Goal: Transaction & Acquisition: Purchase product/service

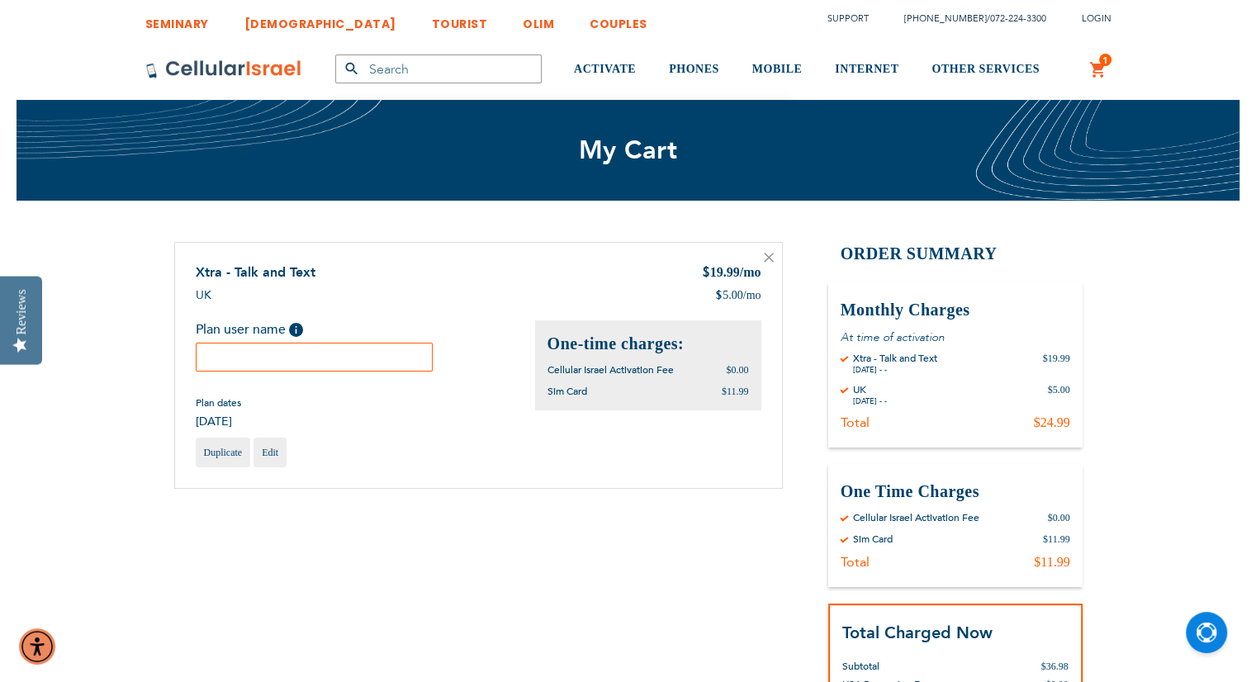
click at [339, 362] on input "text" at bounding box center [315, 357] width 238 height 29
type input "[PERSON_NAME]"
click at [397, 545] on div "Shopping Cart Items Xtra - Talk and Text $ 19.99 /mo UK $ 5.00 /mo Plan user na…" at bounding box center [628, 529] width 908 height 575
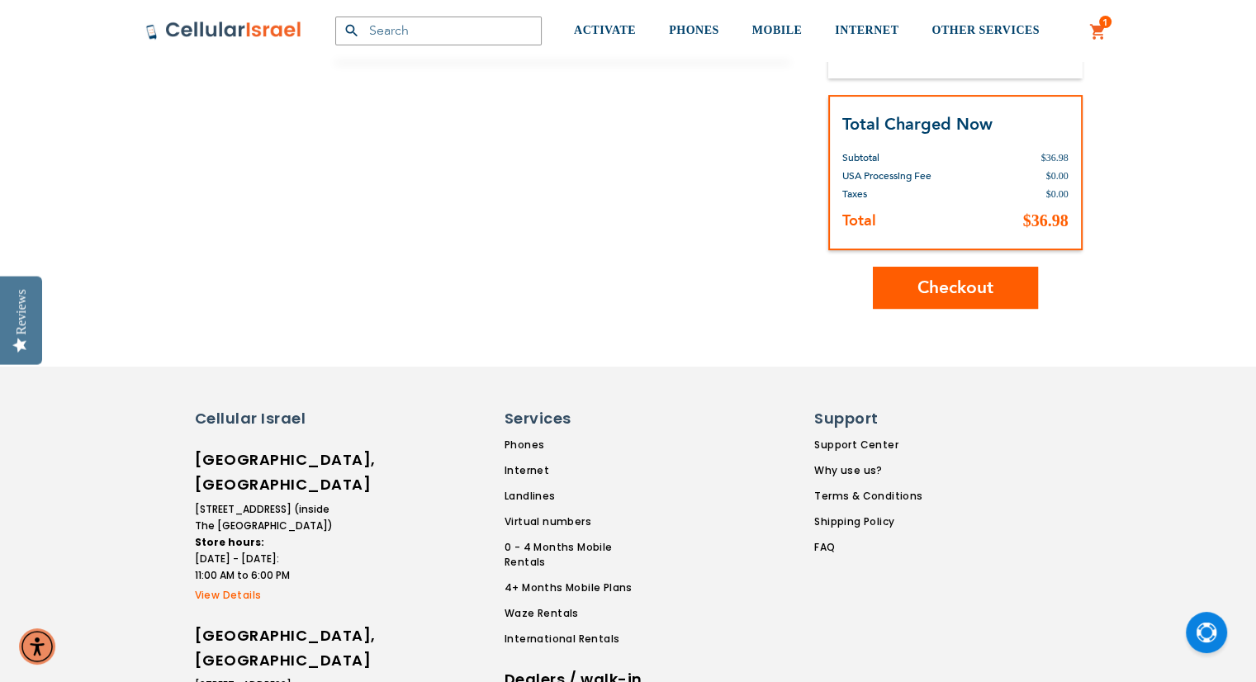
scroll to position [528, 0]
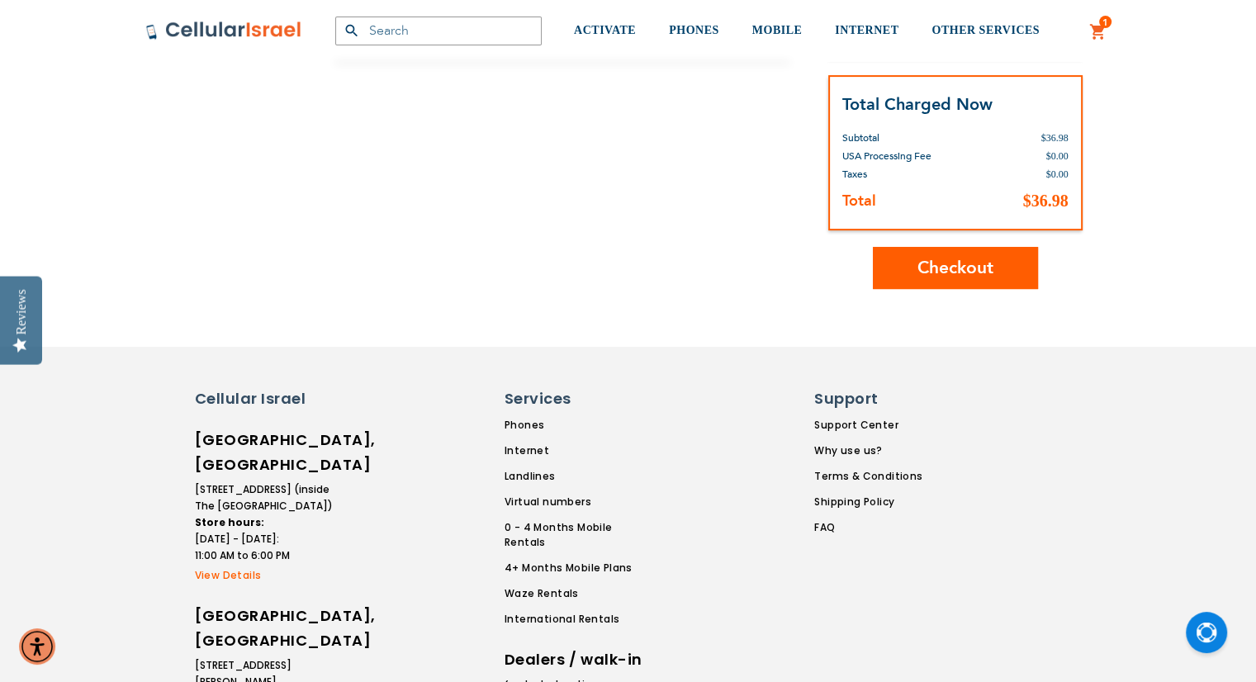
click at [1120, 422] on div "SEMINARY YESHIVA TOURIST OLIM COUPLES Support [PHONE_NUMBER] / [PHONE_NUMBER] L…" at bounding box center [628, 272] width 1256 height 1601
click at [1120, 422] on div "Cellular Israel Lakewood, NJ 1700 Madison Ave. (inside The Gentech Technology C…" at bounding box center [628, 685] width 991 height 595
click at [992, 285] on button "Checkout" at bounding box center [955, 268] width 165 height 42
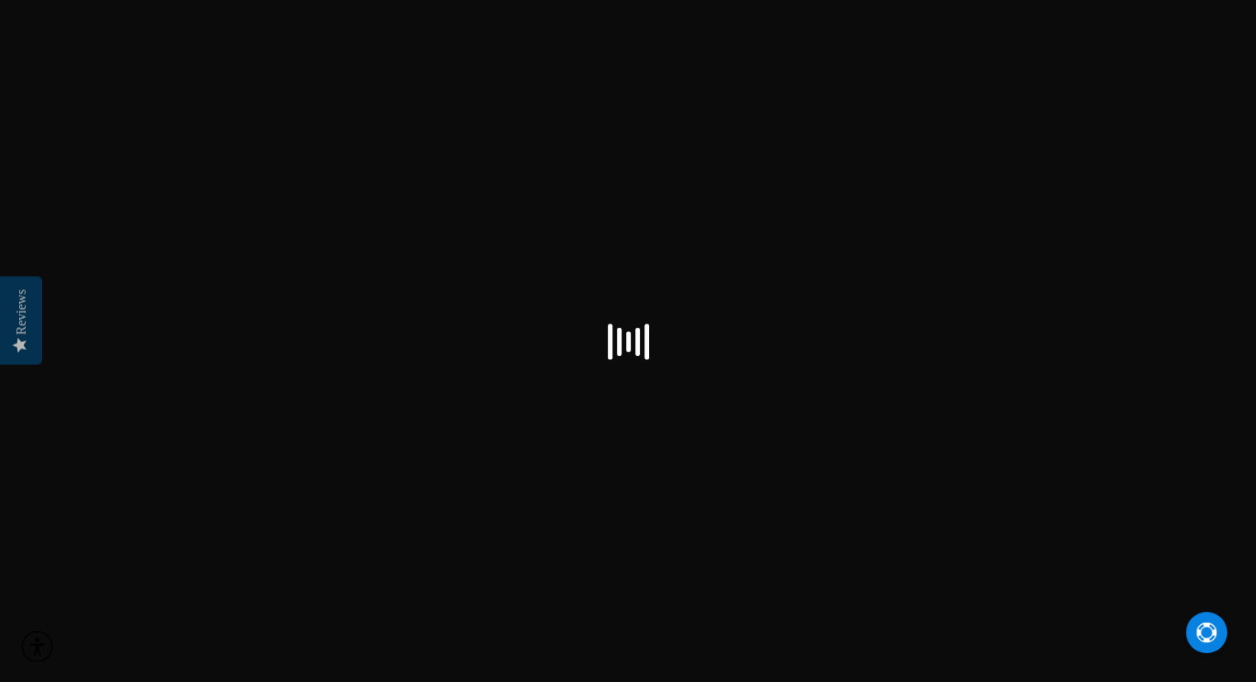
select select "US"
checkbox input "false"
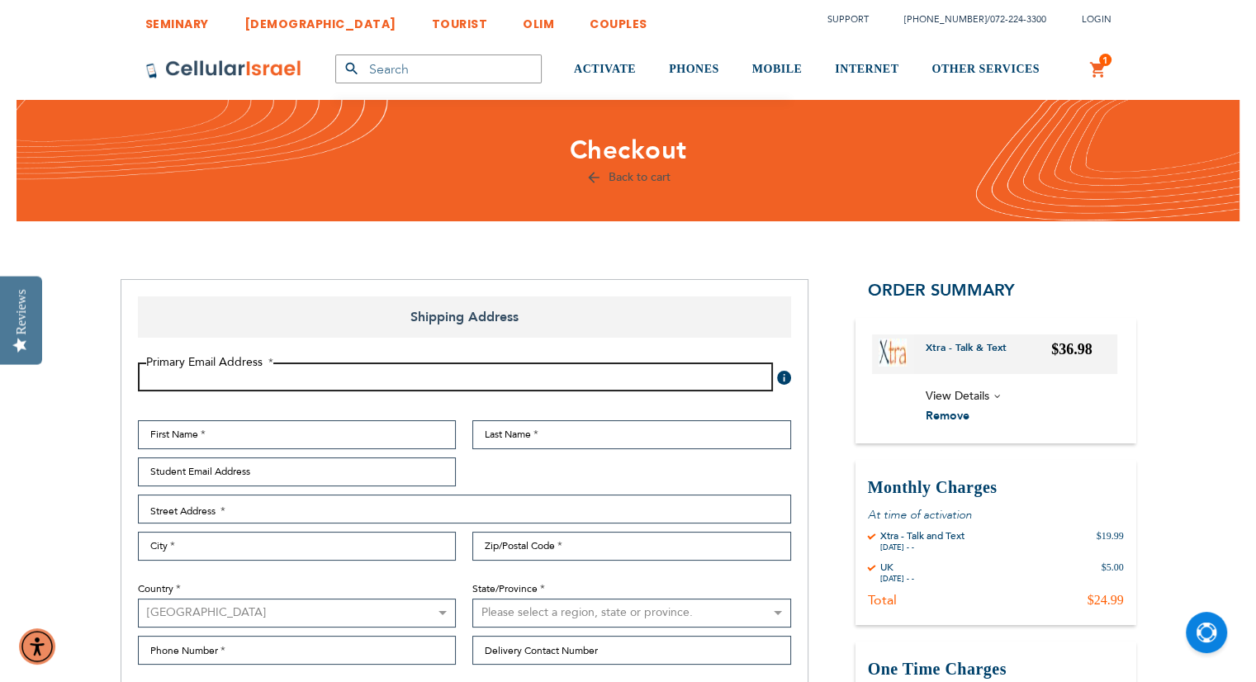
click at [452, 373] on input "Email Address" at bounding box center [455, 376] width 635 height 29
type input "[EMAIL_ADDRESS][DOMAIN_NAME]"
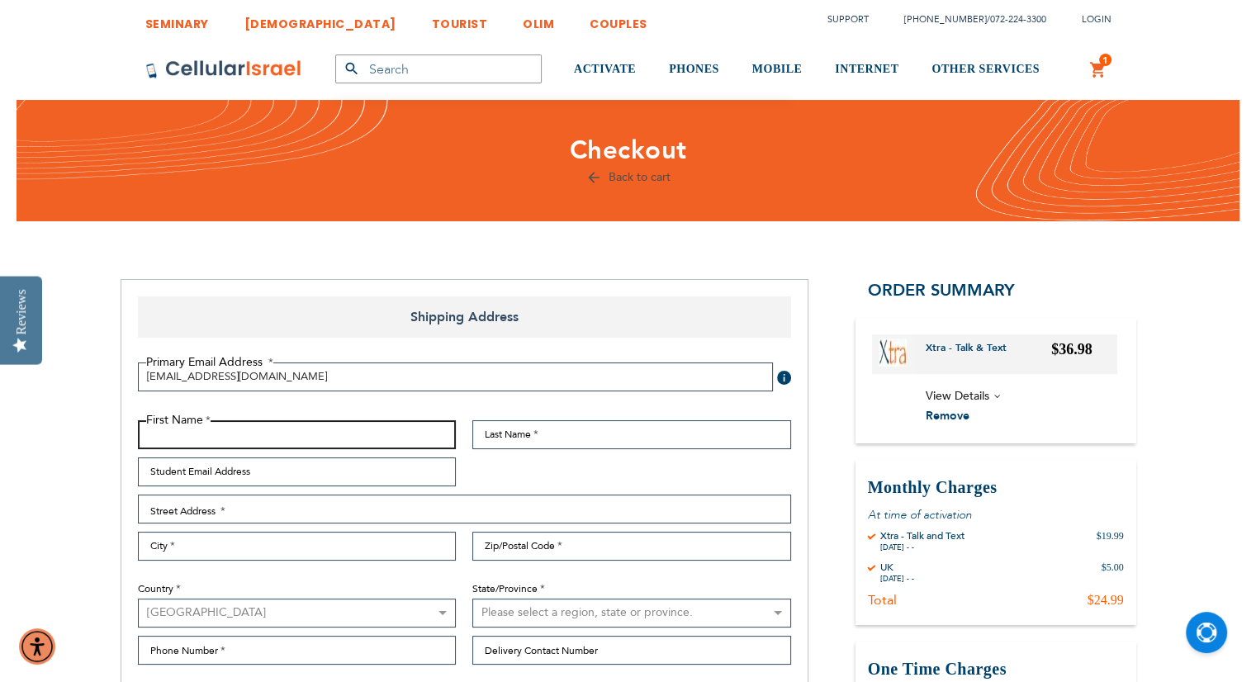
click at [317, 442] on input "First Name" at bounding box center [297, 434] width 319 height 29
type input "[PERSON_NAME]"
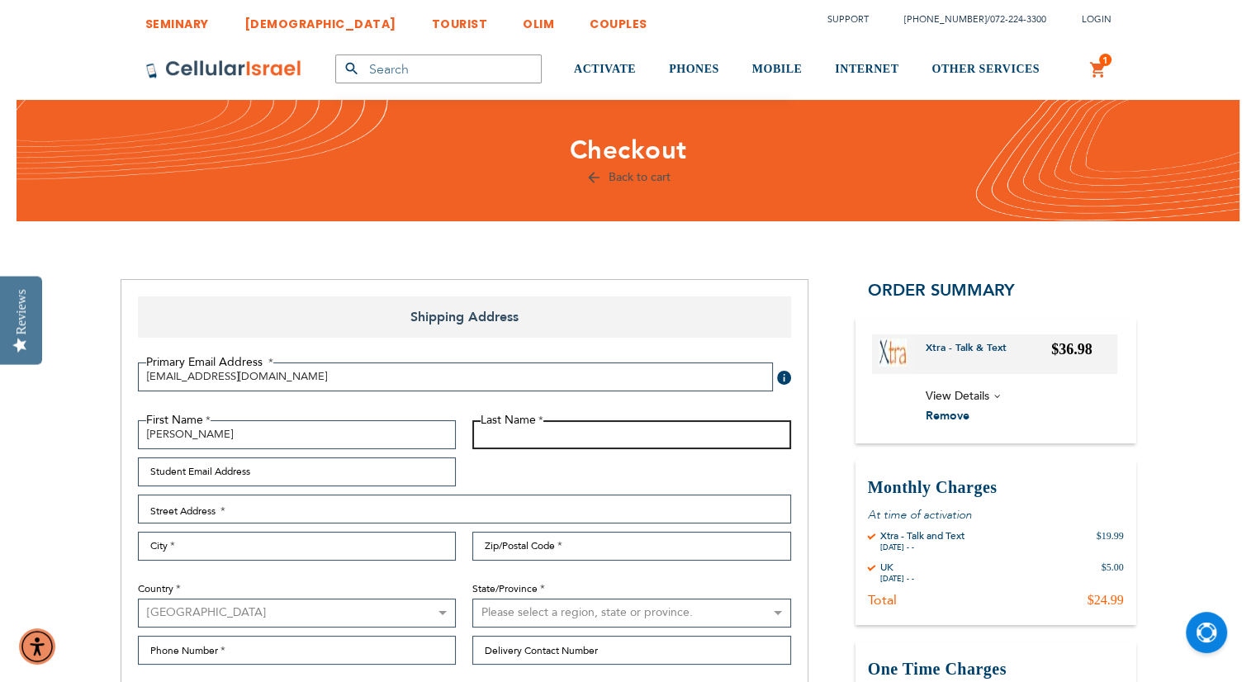
click at [528, 433] on input "Last Name" at bounding box center [631, 434] width 319 height 29
type input "[PERSON_NAME]"
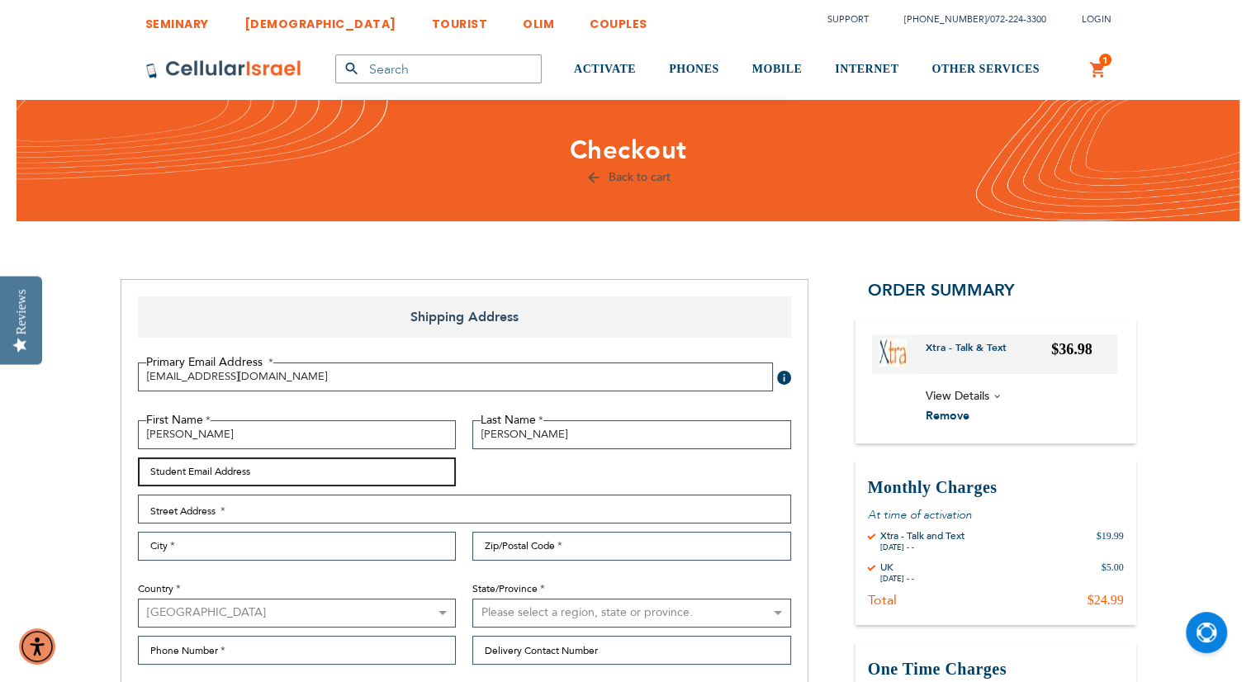
click at [357, 476] on input "Student Email Address" at bounding box center [297, 471] width 319 height 29
type input "[EMAIL_ADDRESS][DOMAIN_NAME]"
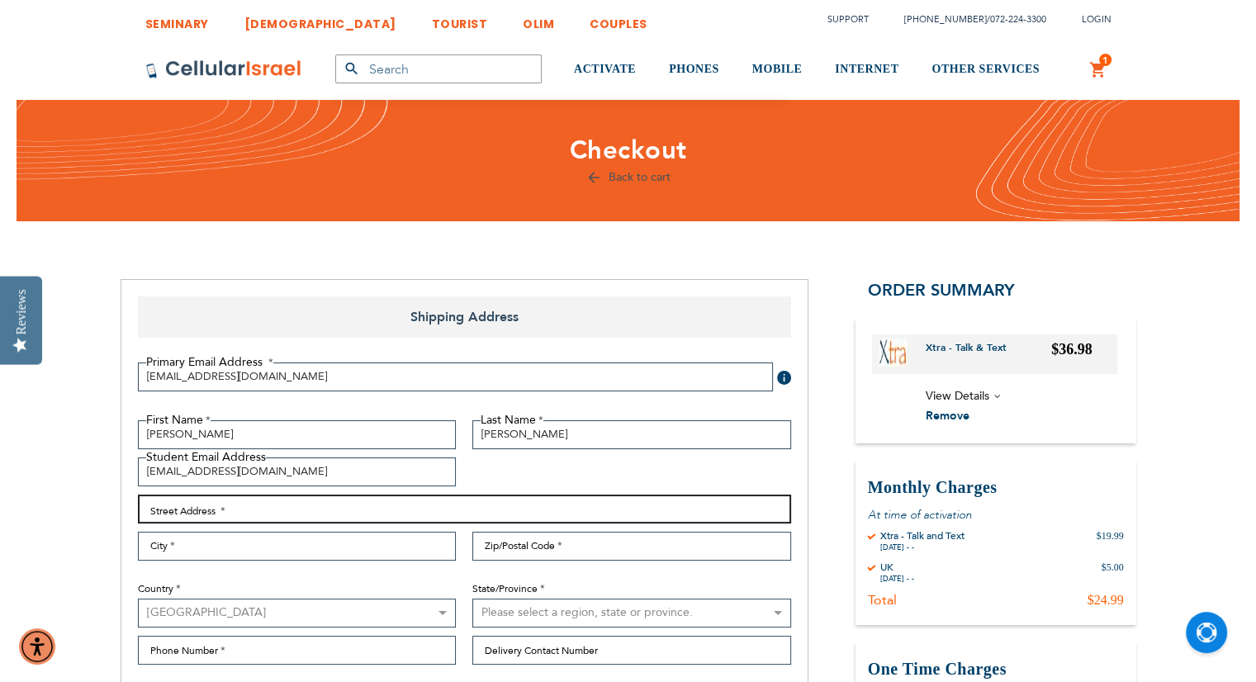
click at [244, 517] on input "Street Address: Line 1" at bounding box center [464, 509] width 653 height 29
type input "[STREET_ADDRESS]"
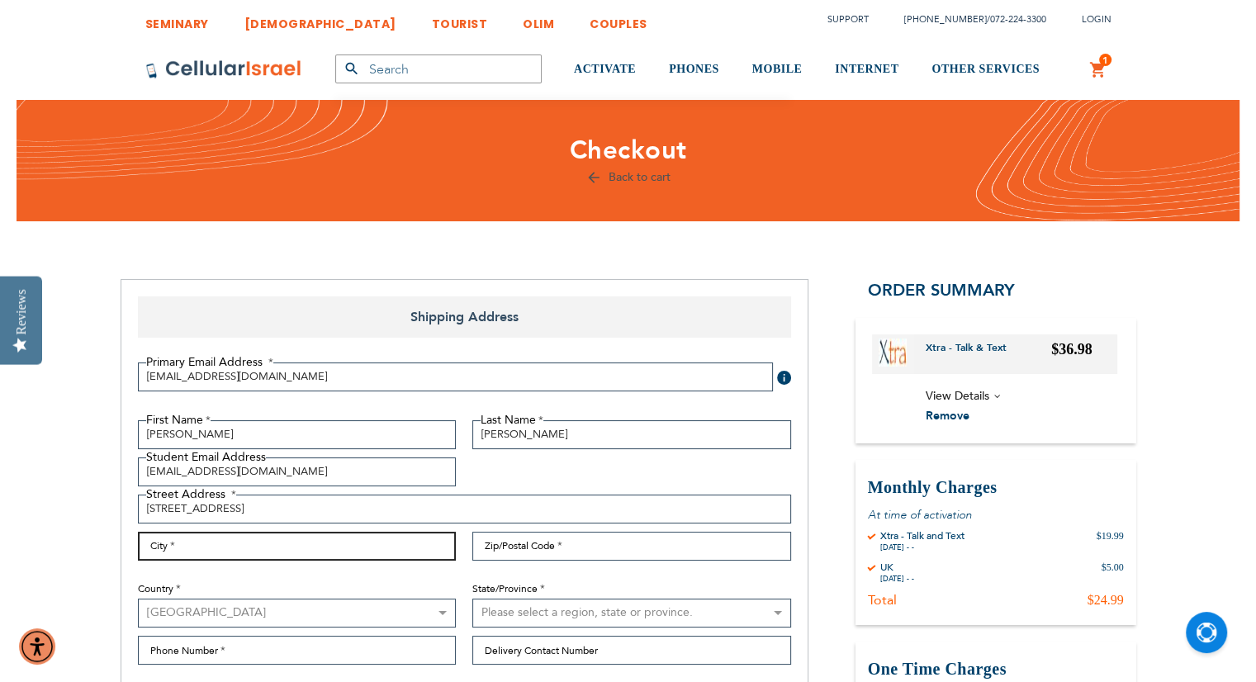
click at [226, 547] on input "City" at bounding box center [297, 546] width 319 height 29
type input "K"
type input "[GEOGRAPHIC_DATA]"
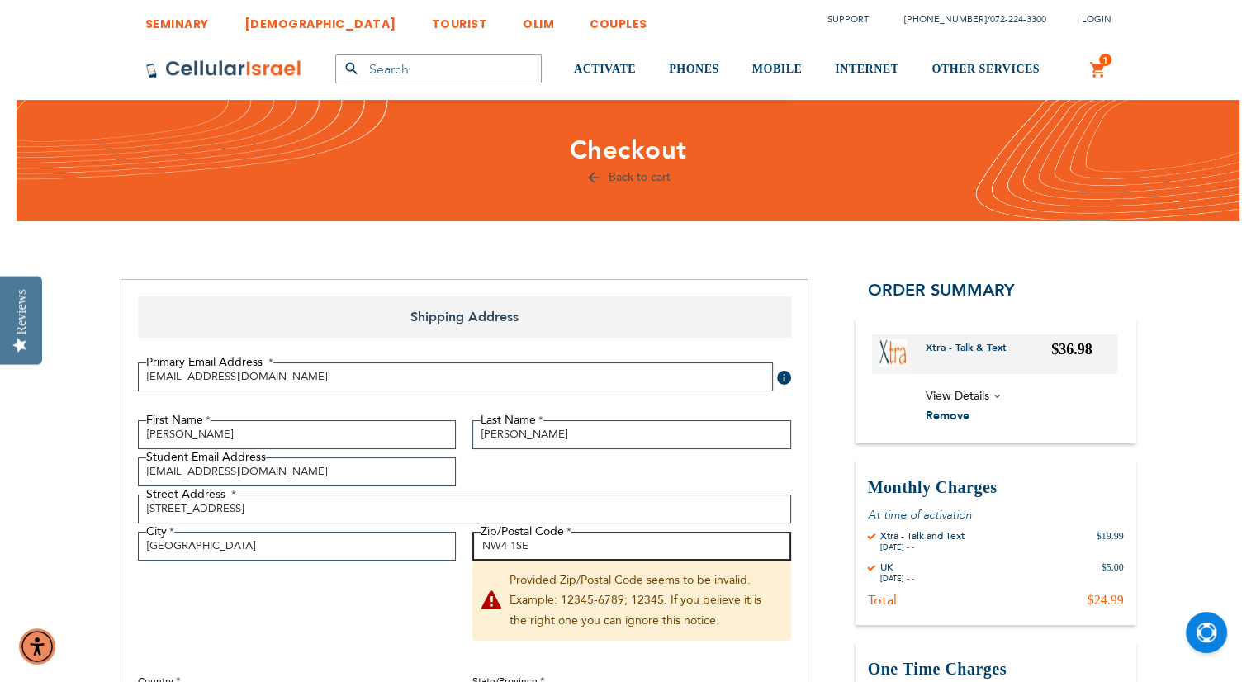
type input "NW4 1SE"
click at [253, 596] on div "First Name [PERSON_NAME] Name [PERSON_NAME] Student Email Address [EMAIL_ADDRES…" at bounding box center [465, 593] width 670 height 346
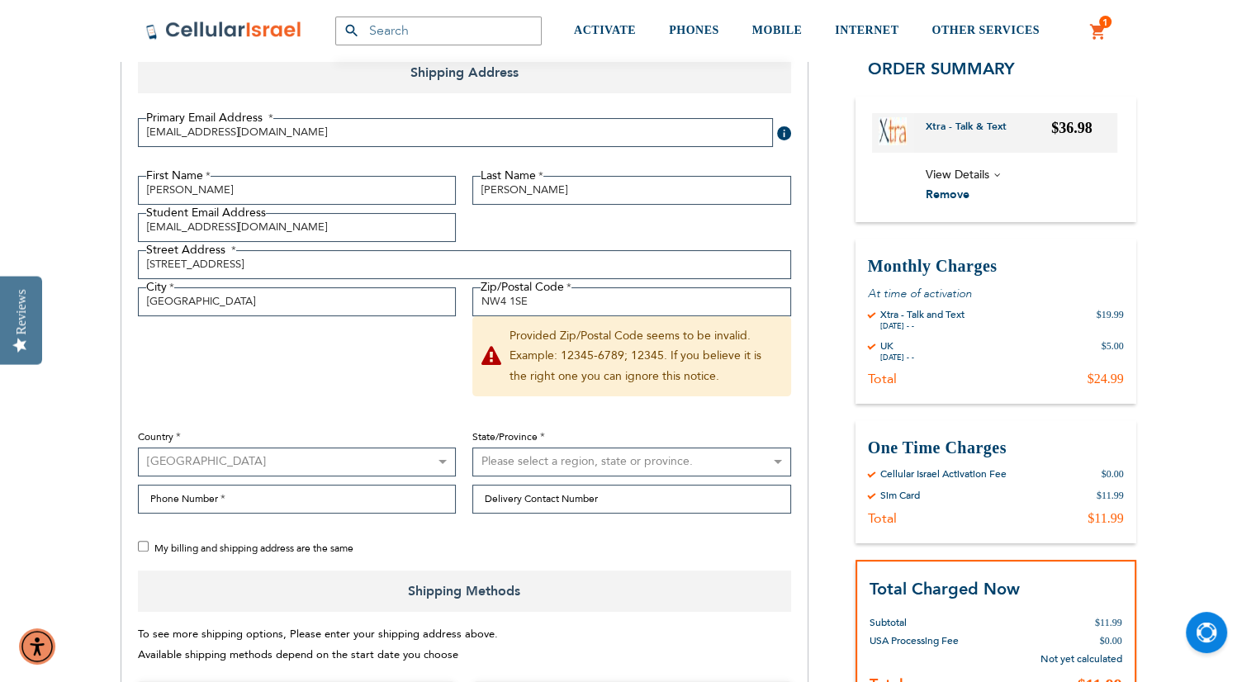
scroll to position [297, 0]
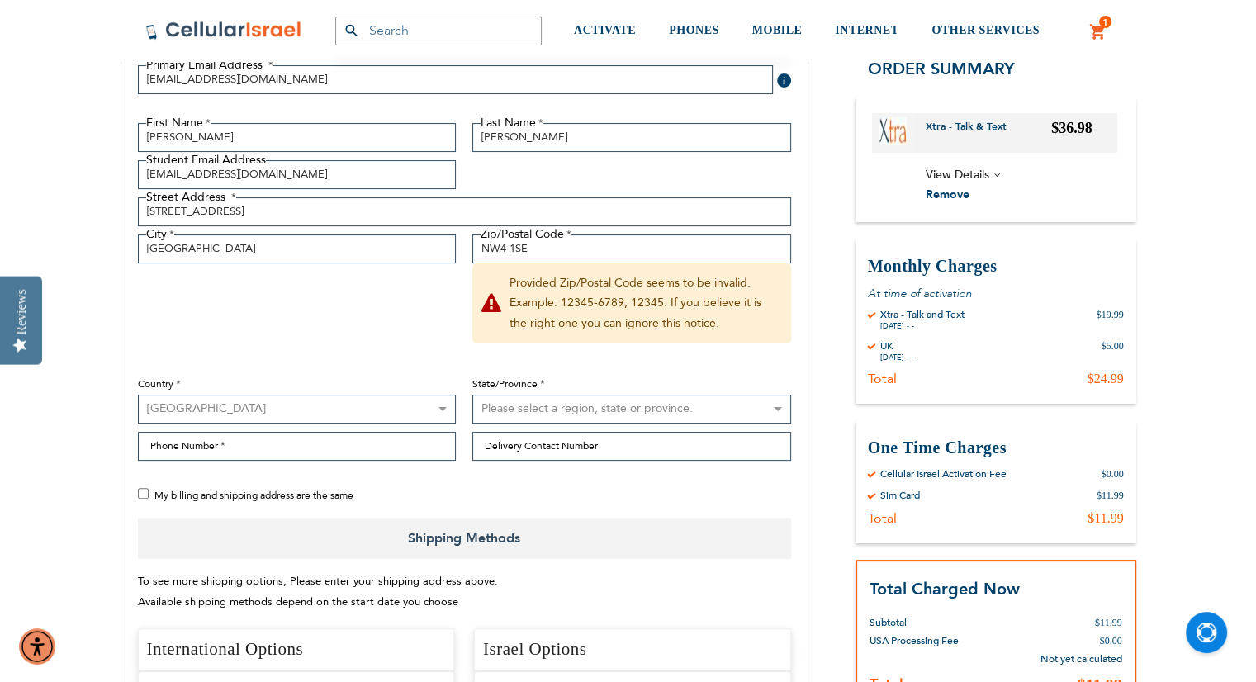
click at [273, 413] on select "[GEOGRAPHIC_DATA] [GEOGRAPHIC_DATA] [GEOGRAPHIC_DATA] [GEOGRAPHIC_DATA] [GEOGRA…" at bounding box center [297, 409] width 319 height 29
select select "GB"
click at [138, 395] on select "[GEOGRAPHIC_DATA] [GEOGRAPHIC_DATA] [GEOGRAPHIC_DATA] [GEOGRAPHIC_DATA] [GEOGRA…" at bounding box center [297, 409] width 319 height 29
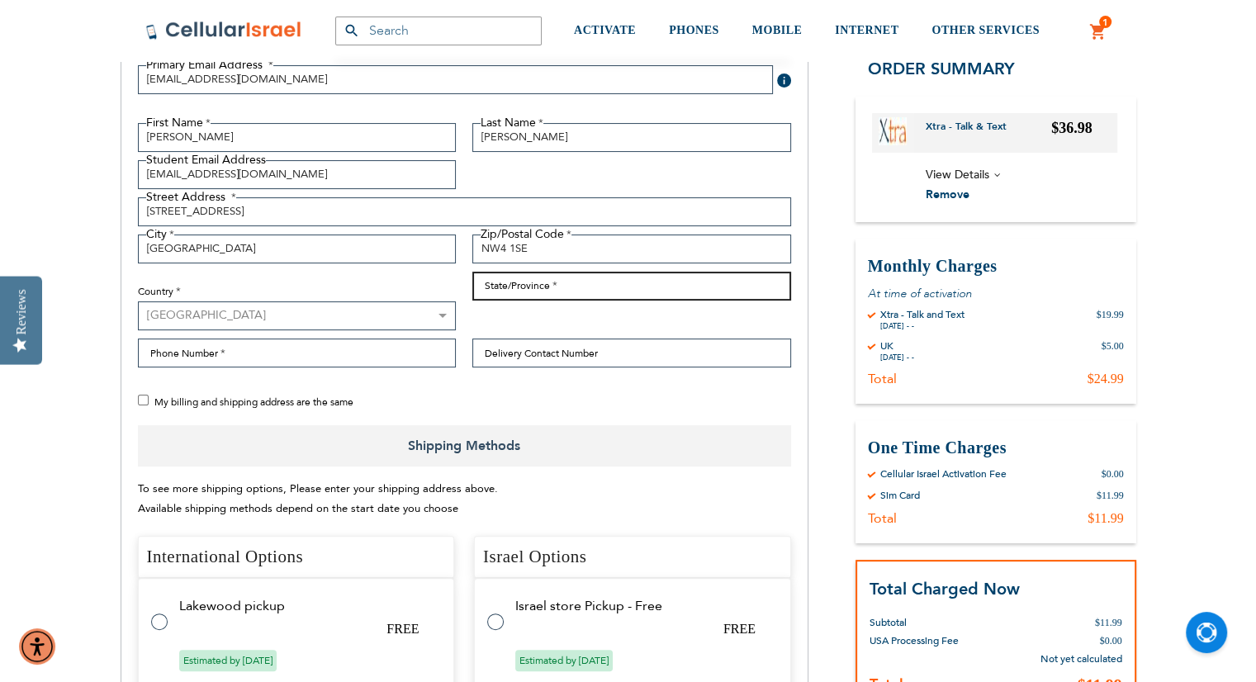
click at [501, 285] on input "State/Province" at bounding box center [631, 286] width 319 height 29
type input "[GEOGRAPHIC_DATA]"
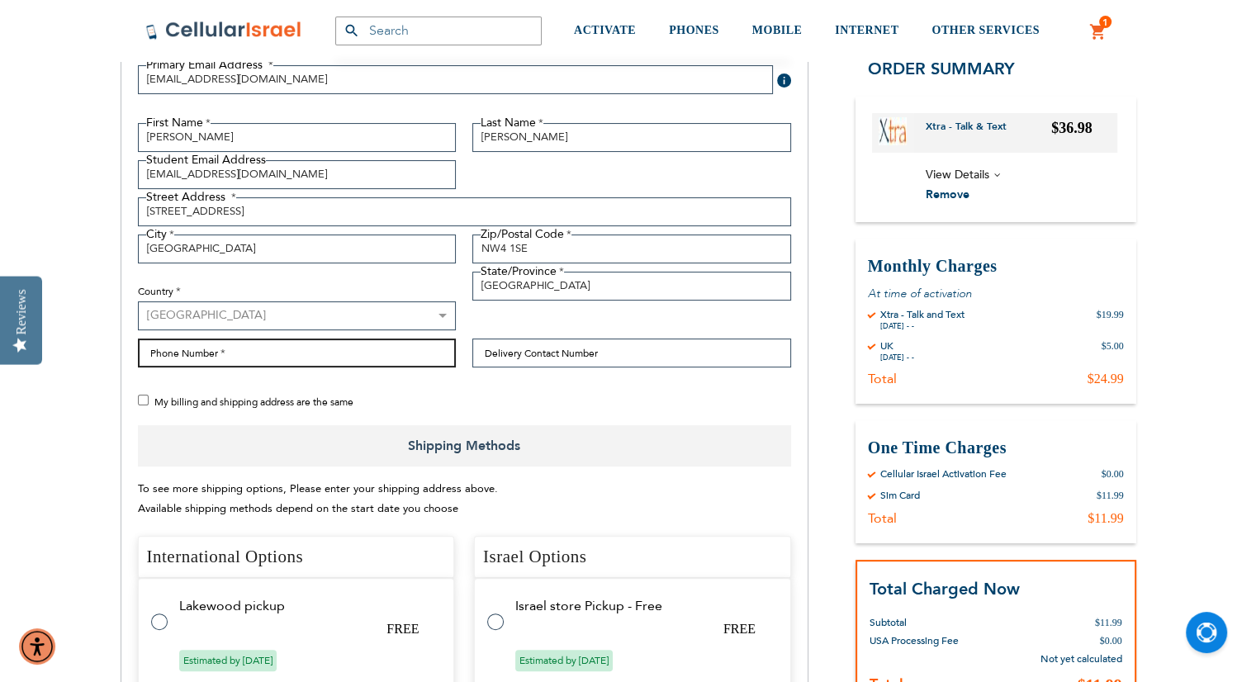
click at [264, 358] on input "Phone Number" at bounding box center [297, 353] width 319 height 29
type input "07908739136"
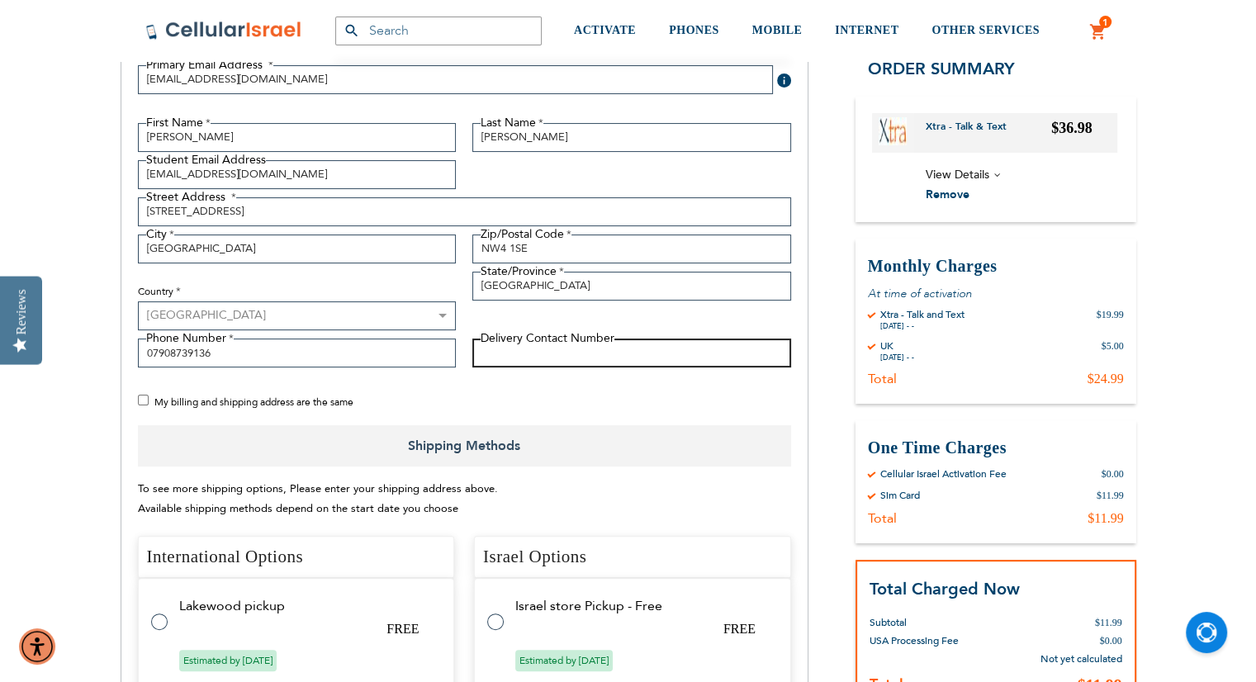
click at [571, 344] on input "Delivery Contact Number" at bounding box center [631, 353] width 319 height 29
click at [313, 377] on div "Primary Email Address Tooltip We'll send your order confirmation here. [EMAIL_A…" at bounding box center [465, 239] width 670 height 372
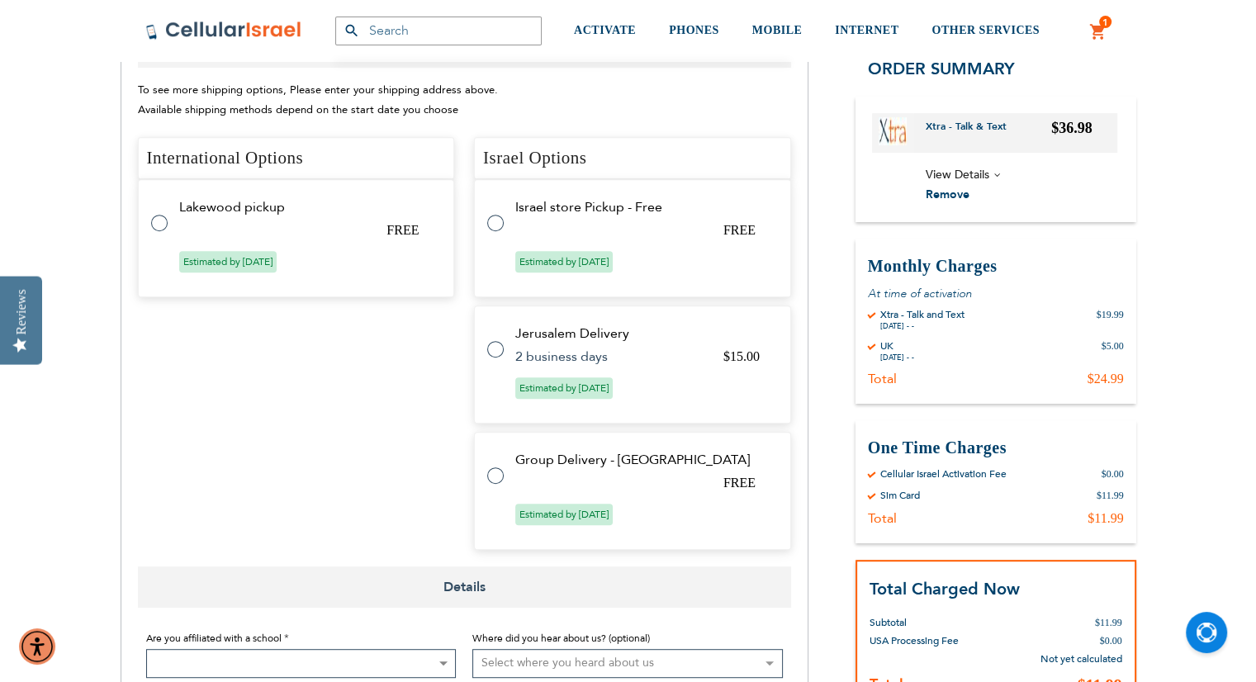
scroll to position [694, 0]
click at [495, 342] on label at bounding box center [503, 342] width 33 height 0
checkbox input "true"
radio input "true"
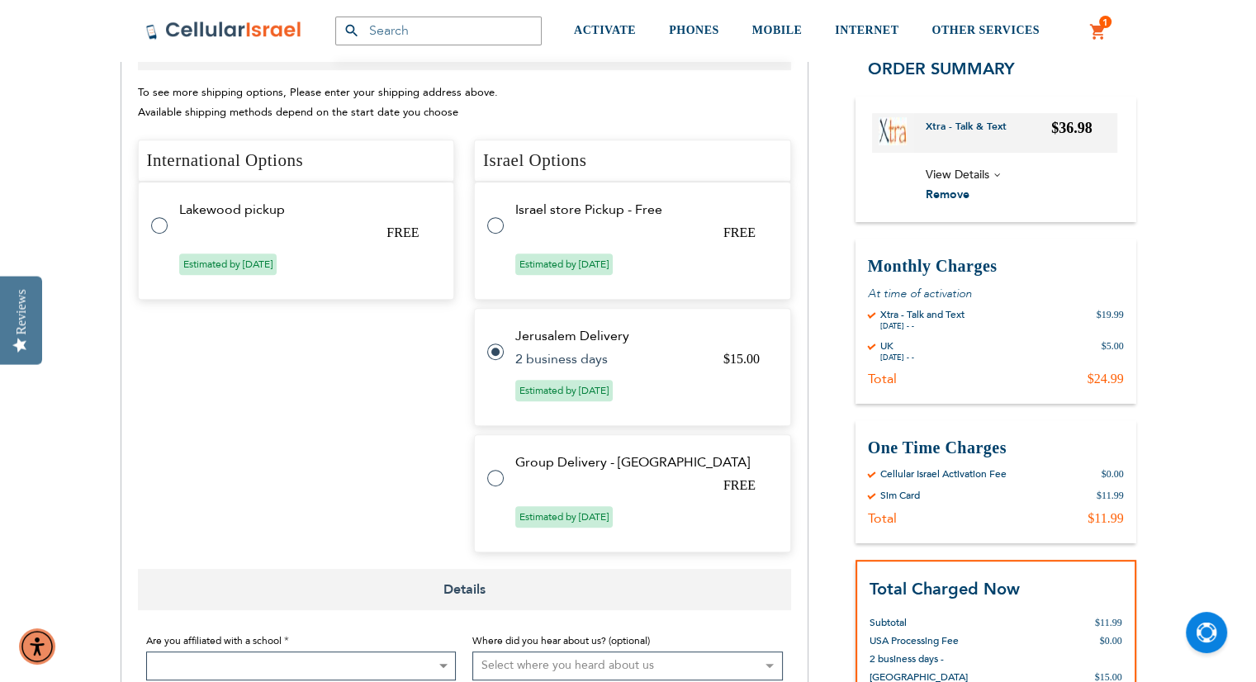
click at [460, 437] on div "International Options Select Method Price Method Title Carrier Title Expect Del…" at bounding box center [464, 347] width 653 height 414
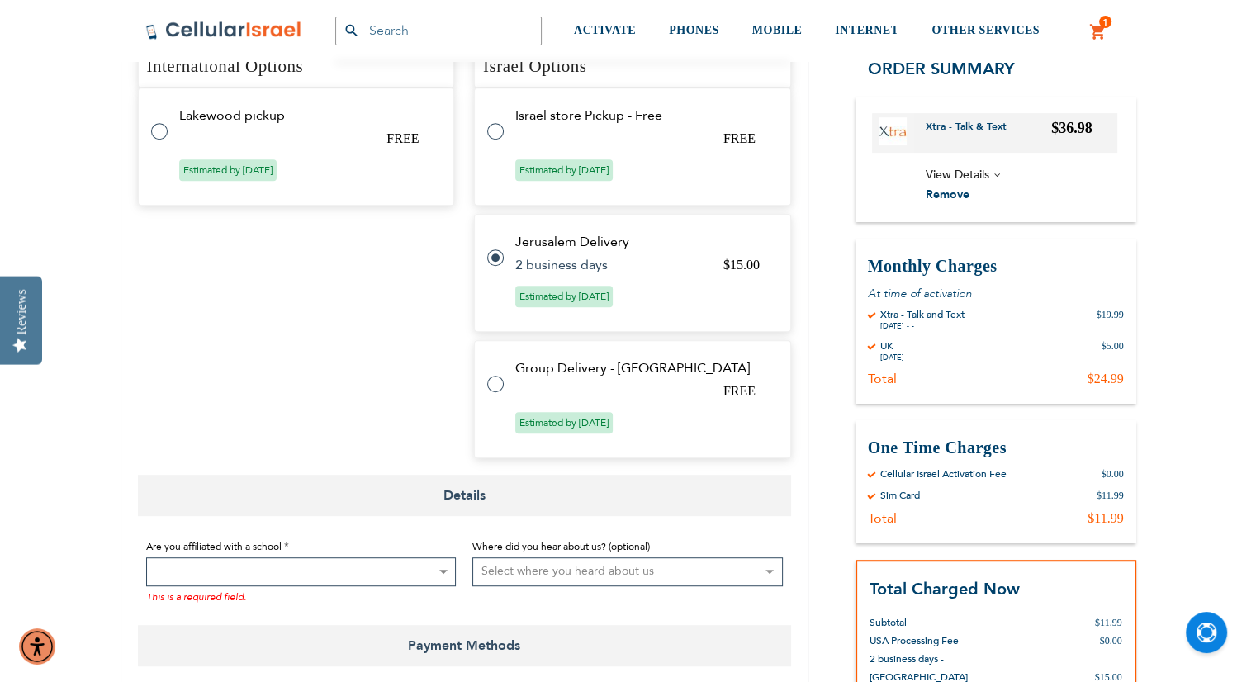
scroll to position [826, 0]
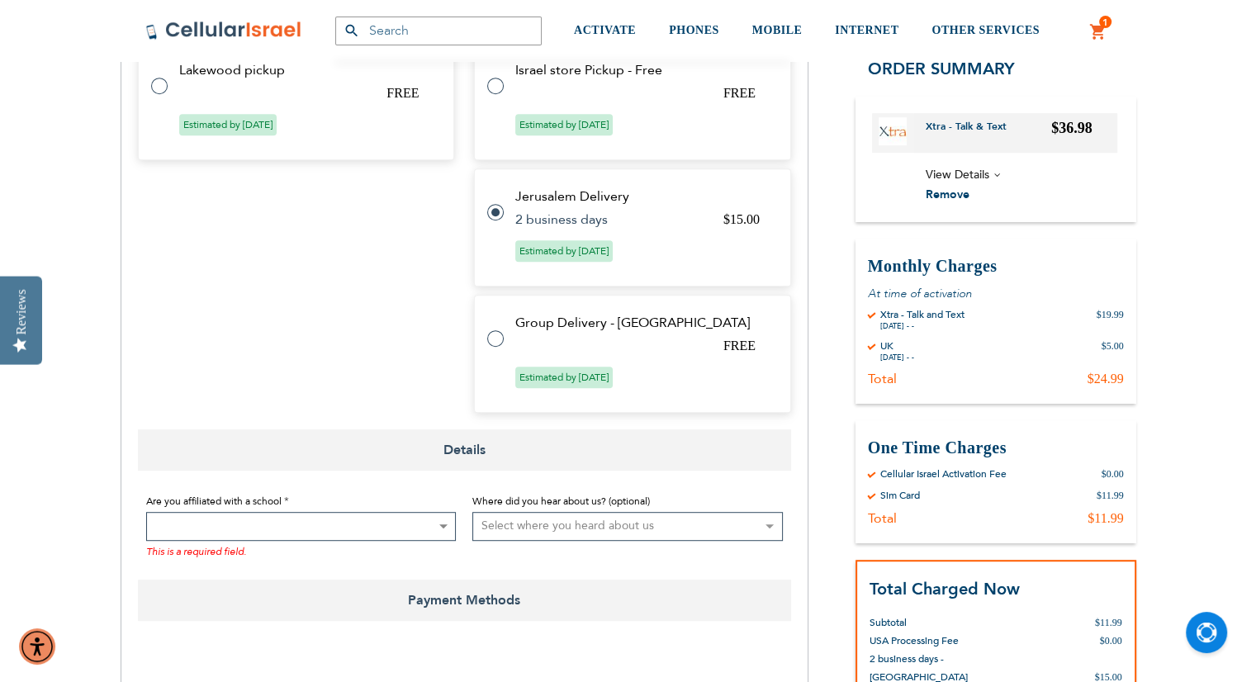
click at [597, 525] on select "Select where you heard about us Existing Customer Friend Other School/Group BP …" at bounding box center [627, 526] width 310 height 29
select select "1"
click at [472, 512] on select "Select where you heard about us Existing Customer Friend Other School/Group BP …" at bounding box center [627, 526] width 310 height 29
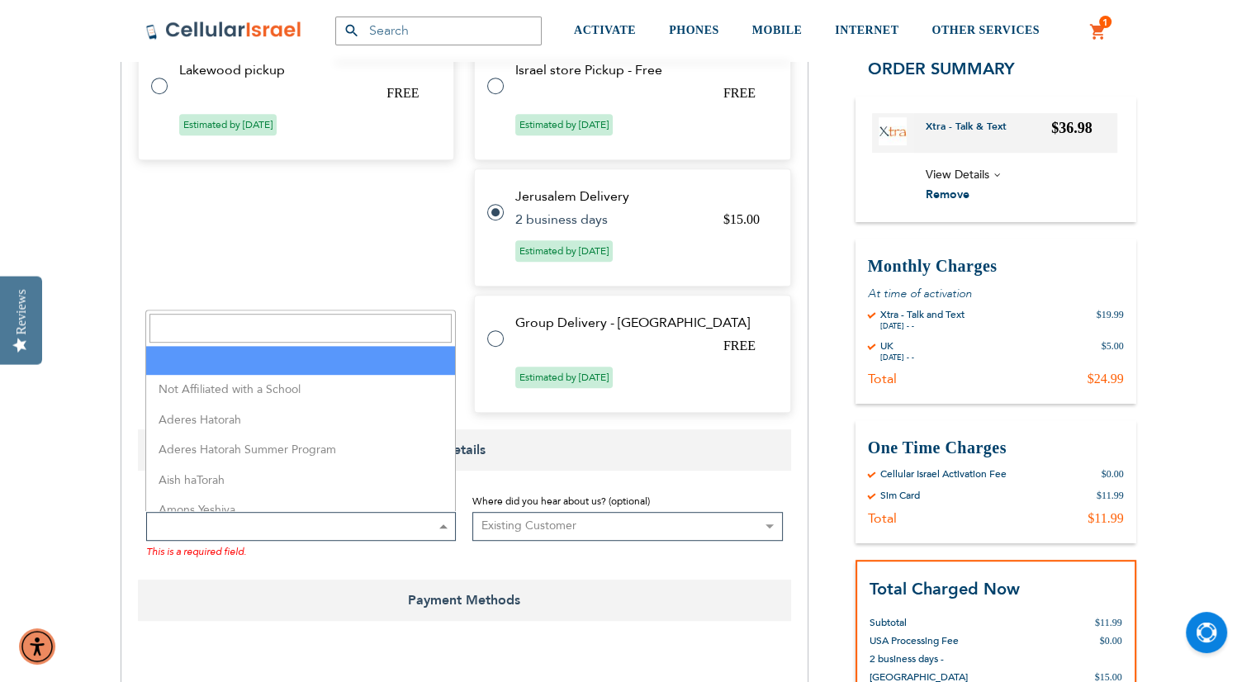
click at [216, 528] on span at bounding box center [301, 526] width 310 height 29
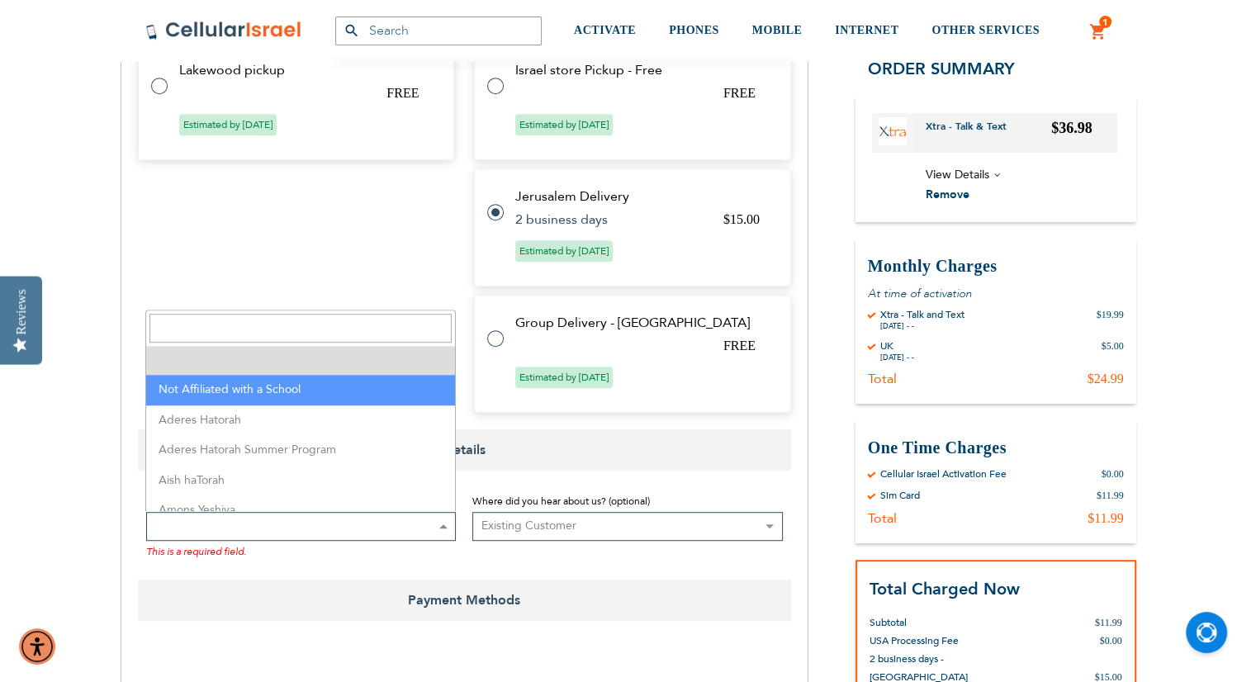
select select "199"
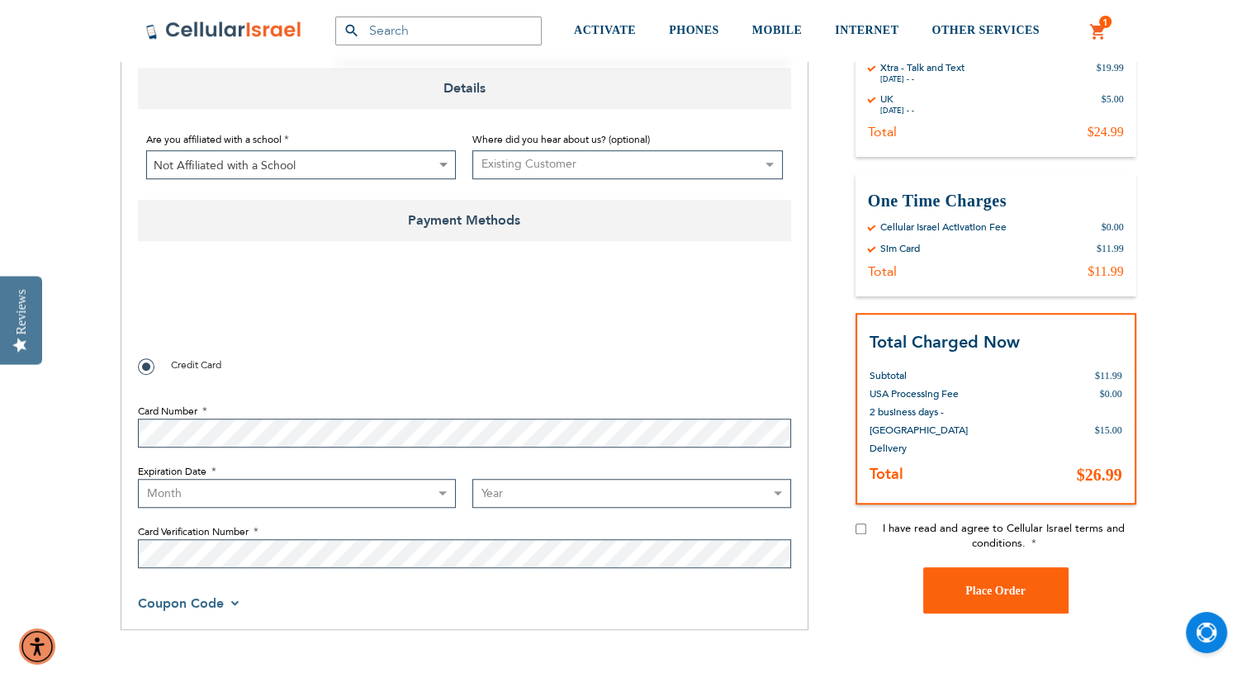
scroll to position [1196, 0]
checkbox input "true"
click at [856, 524] on input "I have read and agree to Cellular Israel terms and conditions." at bounding box center [860, 527] width 11 height 11
checkbox input "true"
click at [879, 575] on div "Place Order" at bounding box center [995, 589] width 281 height 46
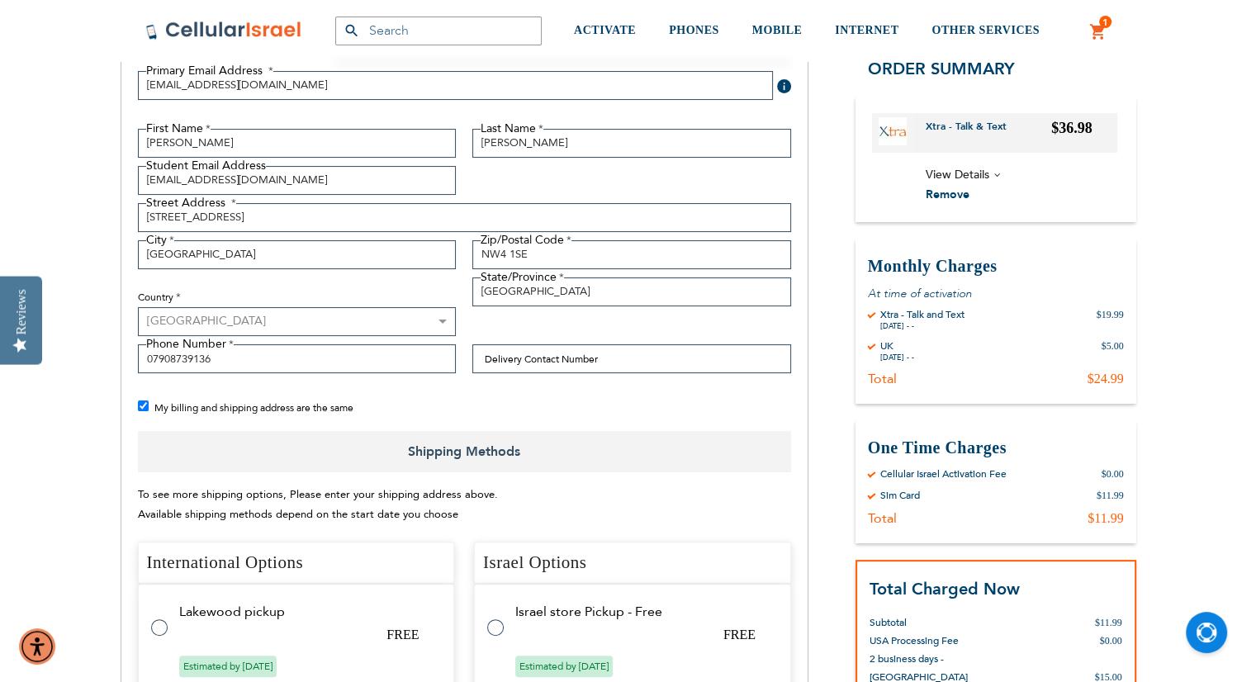
scroll to position [272, 0]
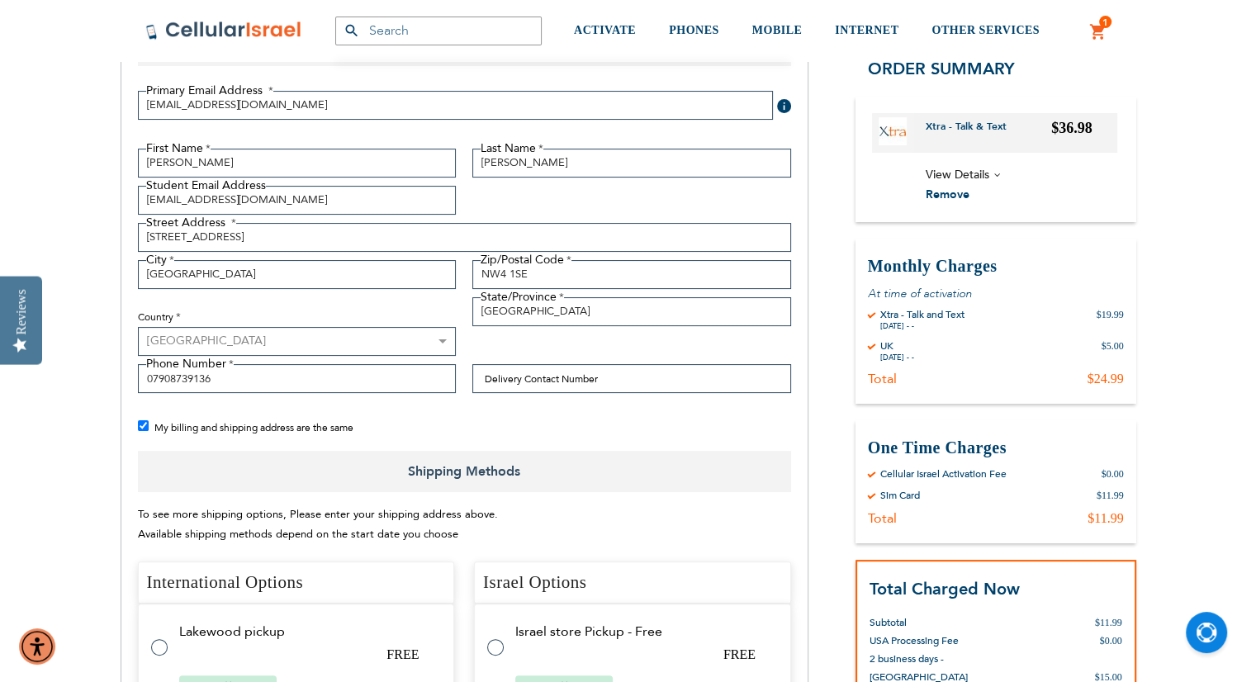
click at [142, 424] on input "My billing and shipping address are the same" at bounding box center [143, 425] width 11 height 11
checkbox input "false"
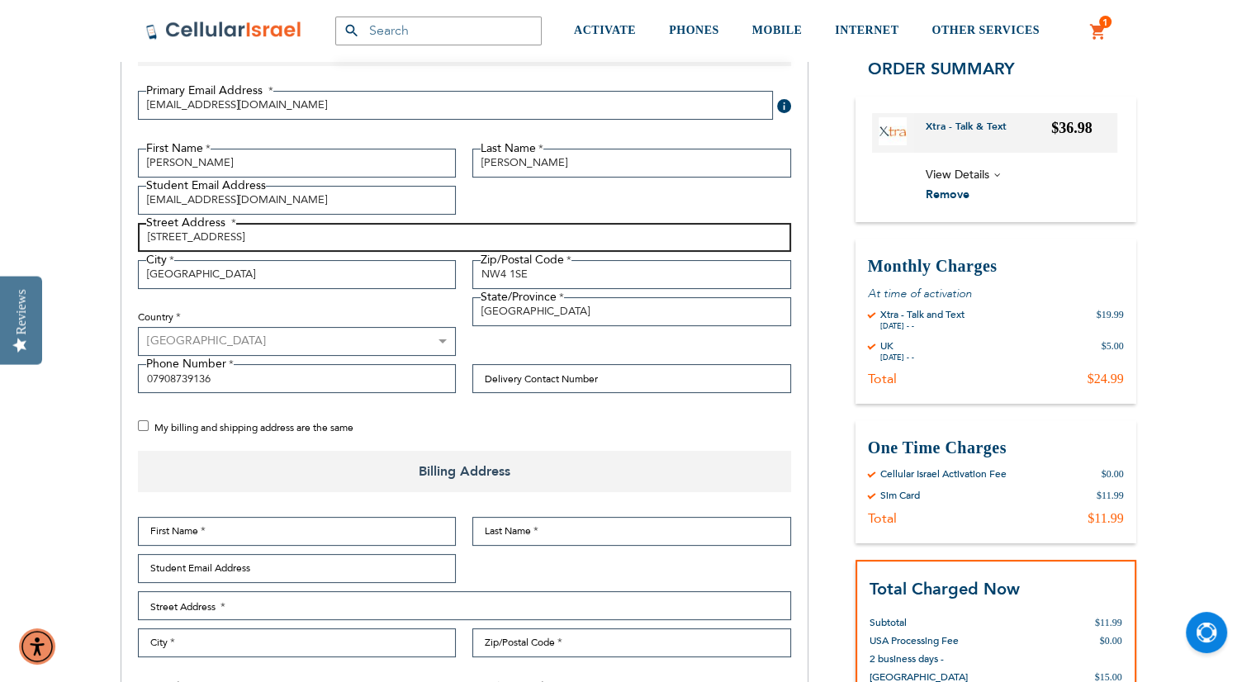
drag, startPoint x: 293, startPoint y: 228, endPoint x: 32, endPoint y: 239, distance: 261.2
checkbox input "false"
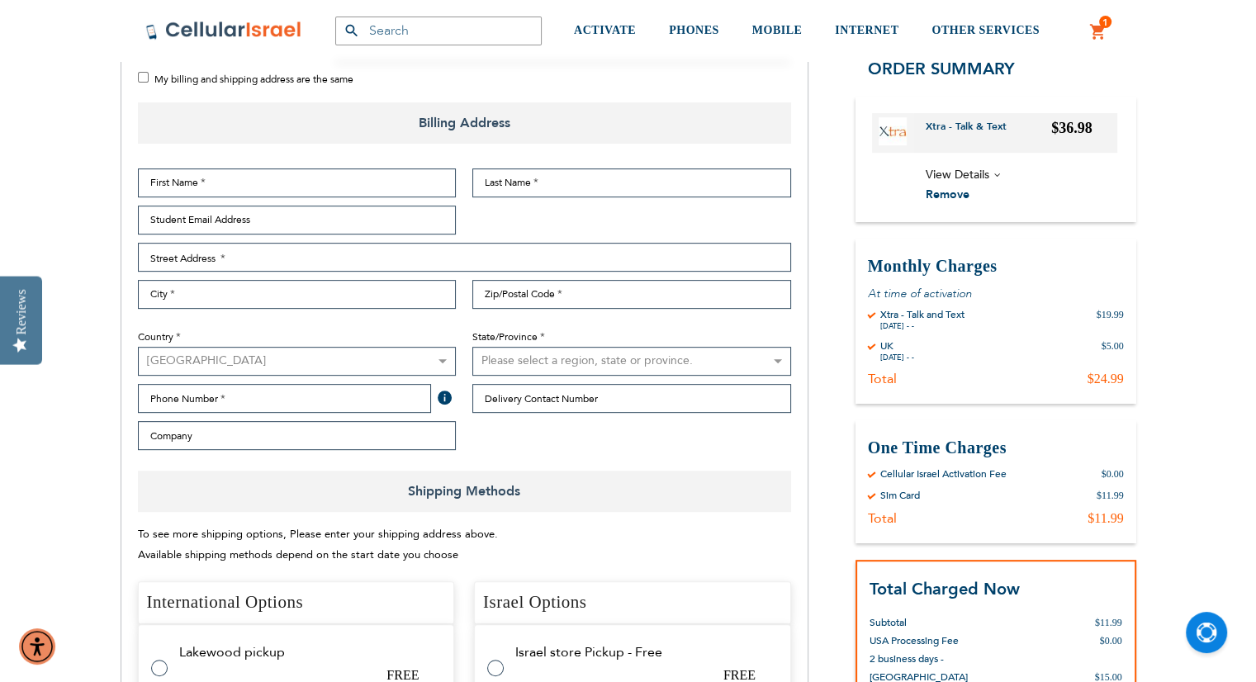
scroll to position [514, 0]
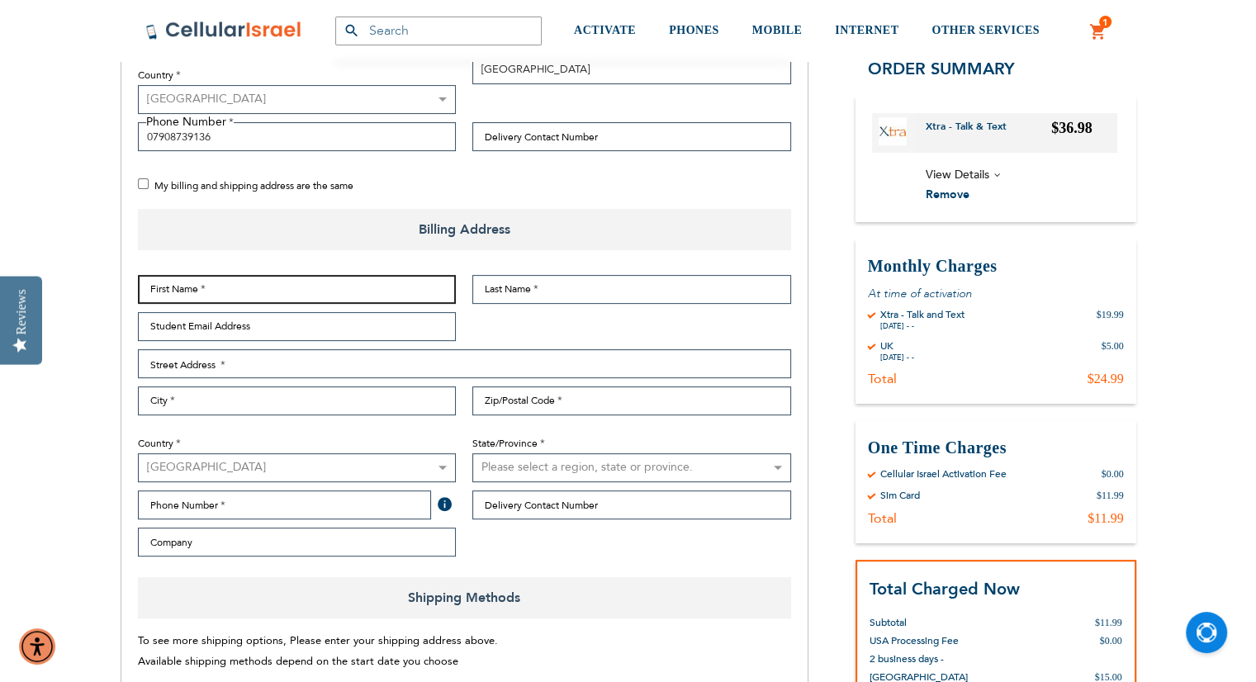
click at [273, 277] on input "First Name" at bounding box center [297, 289] width 319 height 29
type input "[PERSON_NAME]"
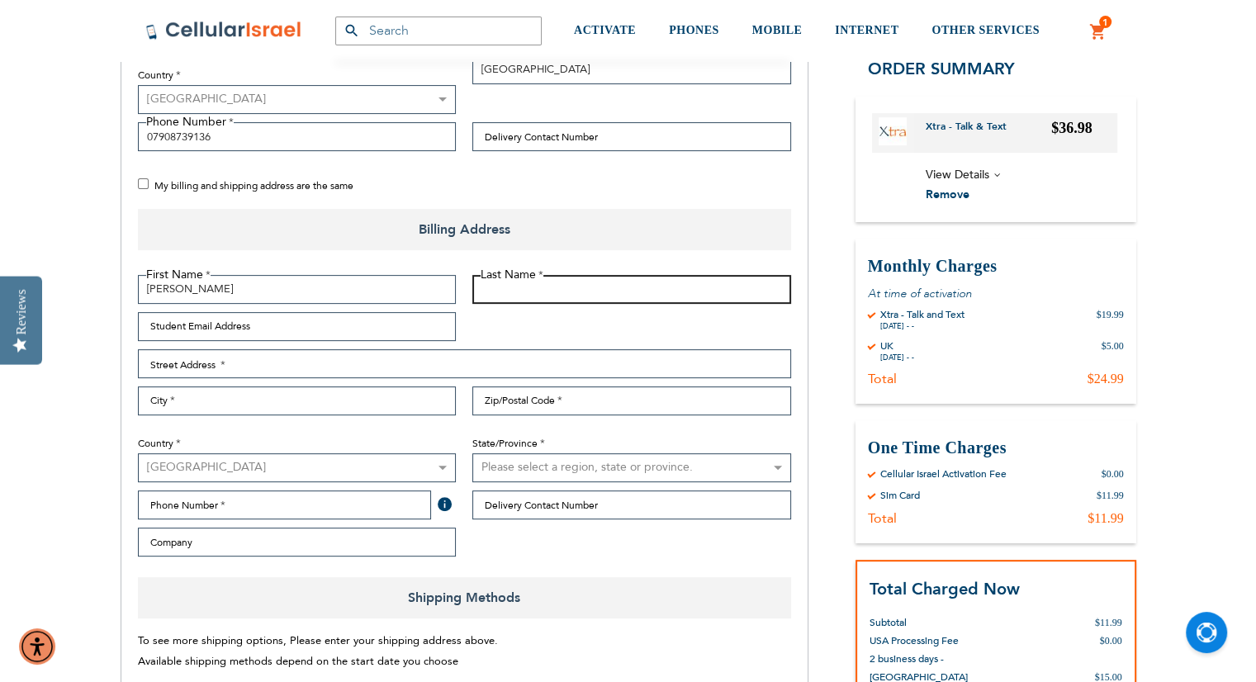
type input "A"
type input "[PERSON_NAME]"
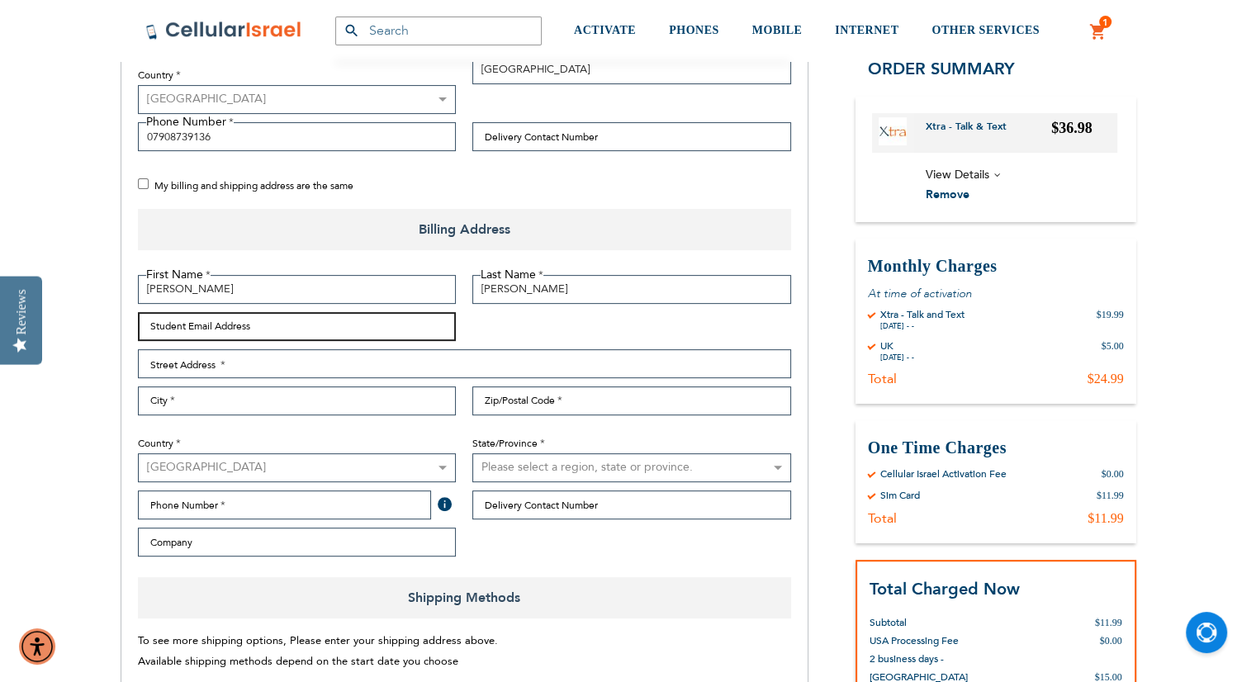
click at [308, 323] on input "Student Email Address" at bounding box center [297, 326] width 319 height 29
type input "[EMAIL_ADDRESS][DOMAIN_NAME]"
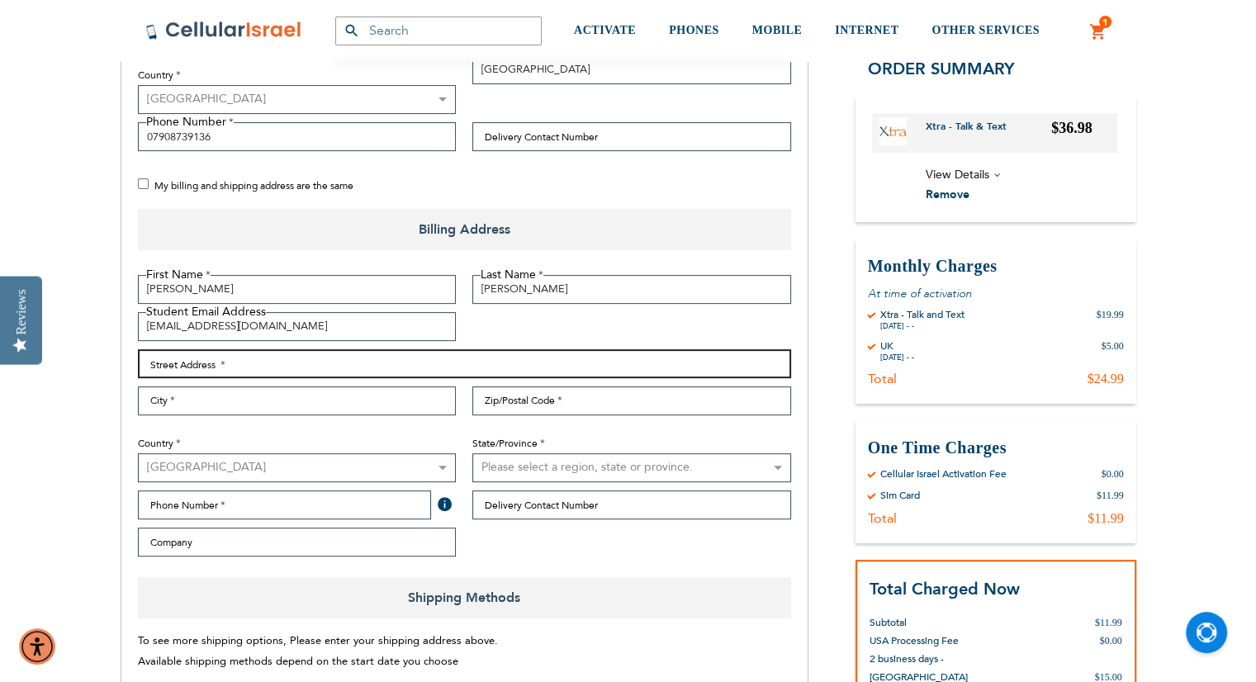
click at [237, 362] on input "Street Address: Line 1" at bounding box center [464, 363] width 653 height 29
type input "[STREET_ADDRESS]"
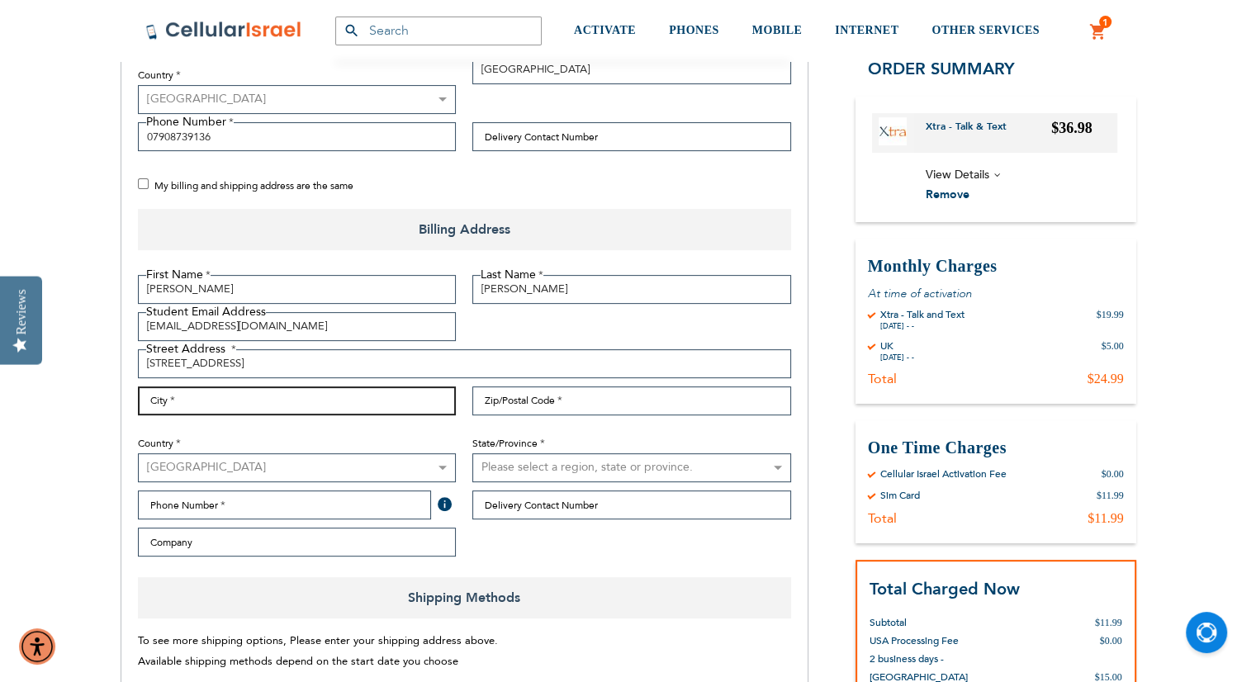
click at [217, 397] on input "City" at bounding box center [297, 400] width 319 height 29
type input "[GEOGRAPHIC_DATA]"
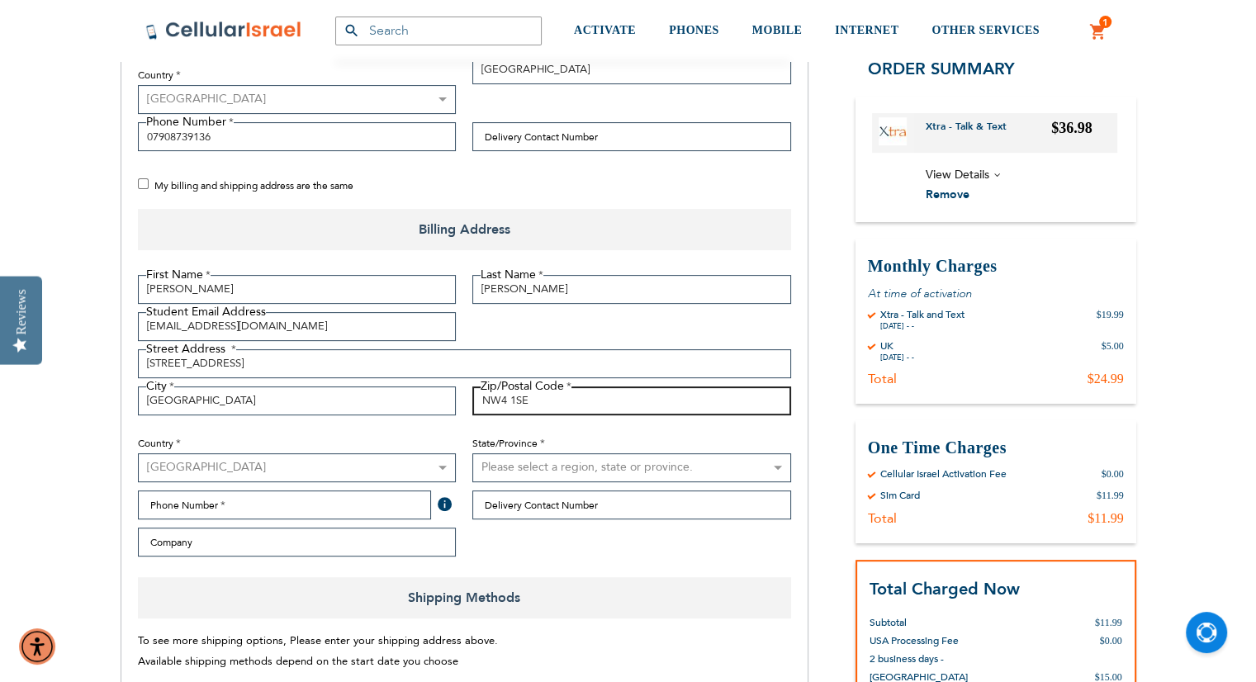
type input "NW4 1SE"
click at [184, 471] on select "[GEOGRAPHIC_DATA] [GEOGRAPHIC_DATA] [GEOGRAPHIC_DATA] [GEOGRAPHIC_DATA] [GEOGRA…" at bounding box center [297, 467] width 319 height 29
select select "GB"
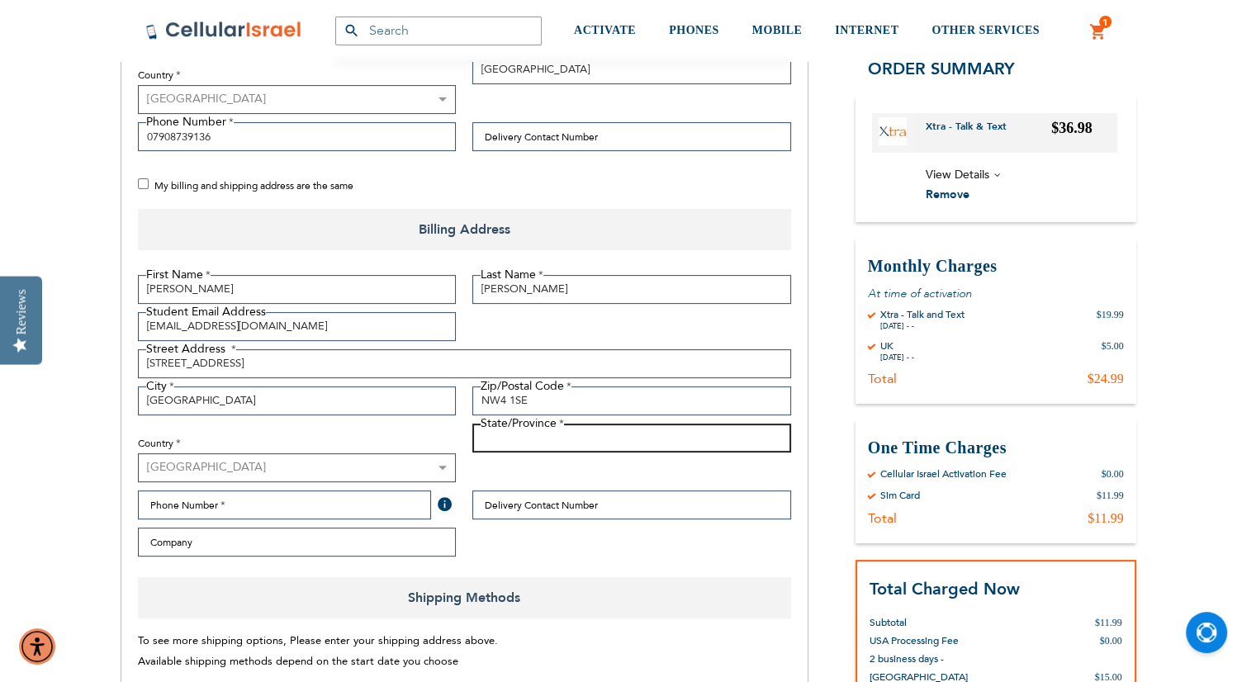
click at [502, 438] on input "State/Province" at bounding box center [631, 438] width 319 height 29
type input "[GEOGRAPHIC_DATA]"
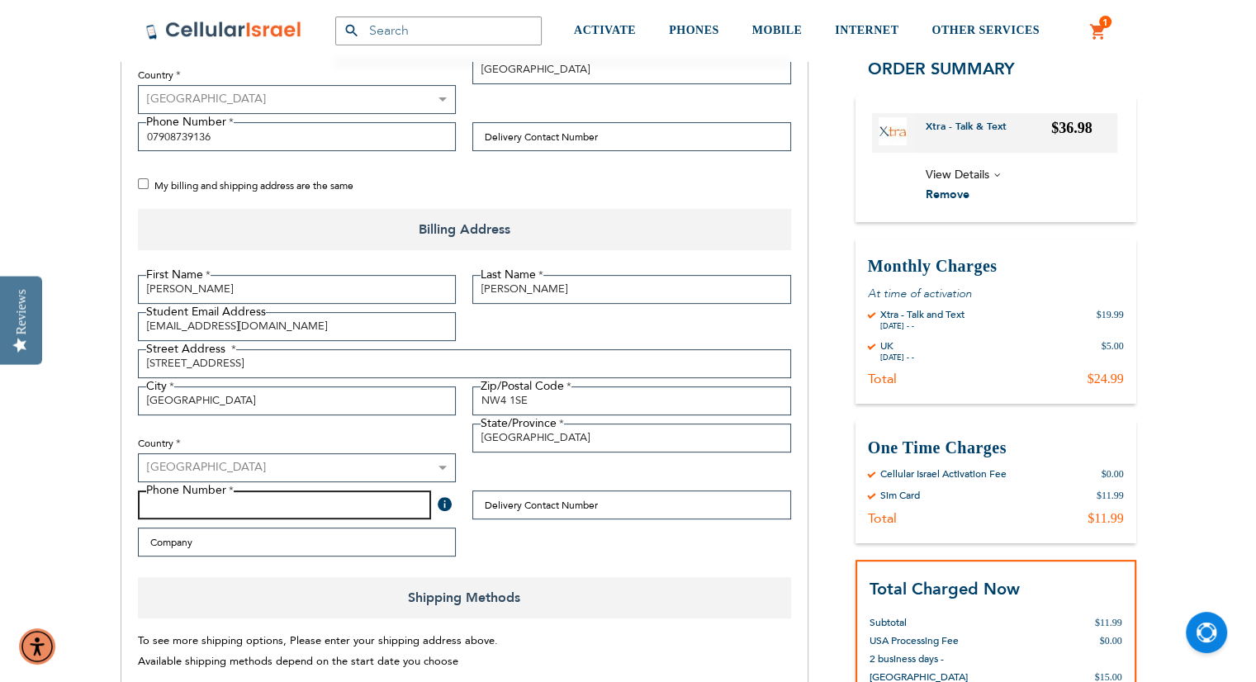
click at [309, 510] on input "Phone Number" at bounding box center [285, 504] width 294 height 29
type input "07908739136"
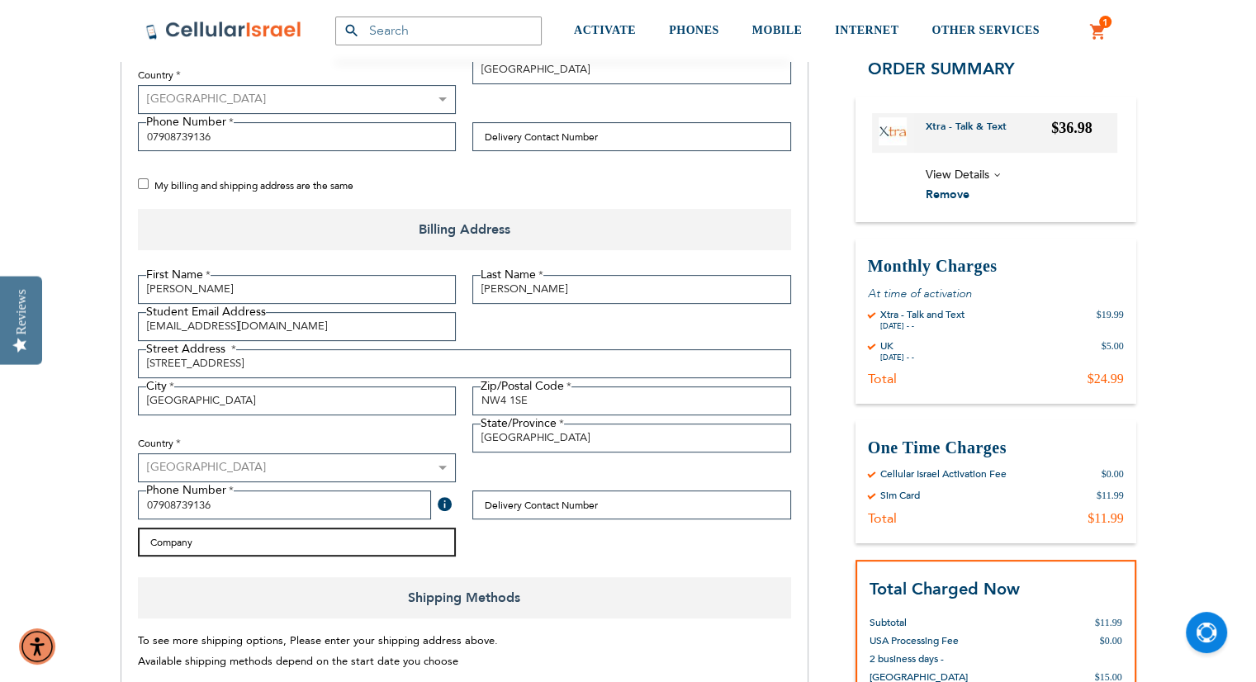
click at [392, 538] on input "Company" at bounding box center [297, 542] width 319 height 29
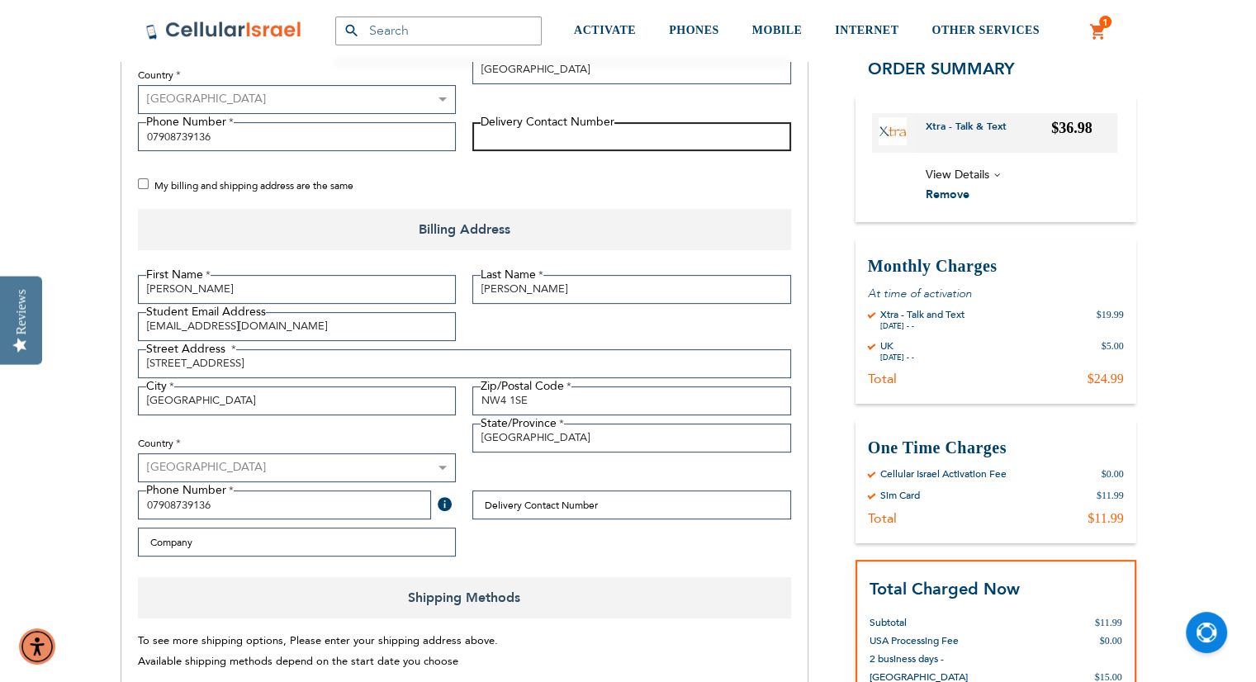
click at [532, 135] on input "Delivery Contact Number" at bounding box center [631, 136] width 319 height 29
type input "0"
type input "[PHONE_NUMBER]"
click at [575, 163] on div "Primary Email Address Tooltip We'll send your order confirmation here. [EMAIL_A…" at bounding box center [465, 23] width 670 height 372
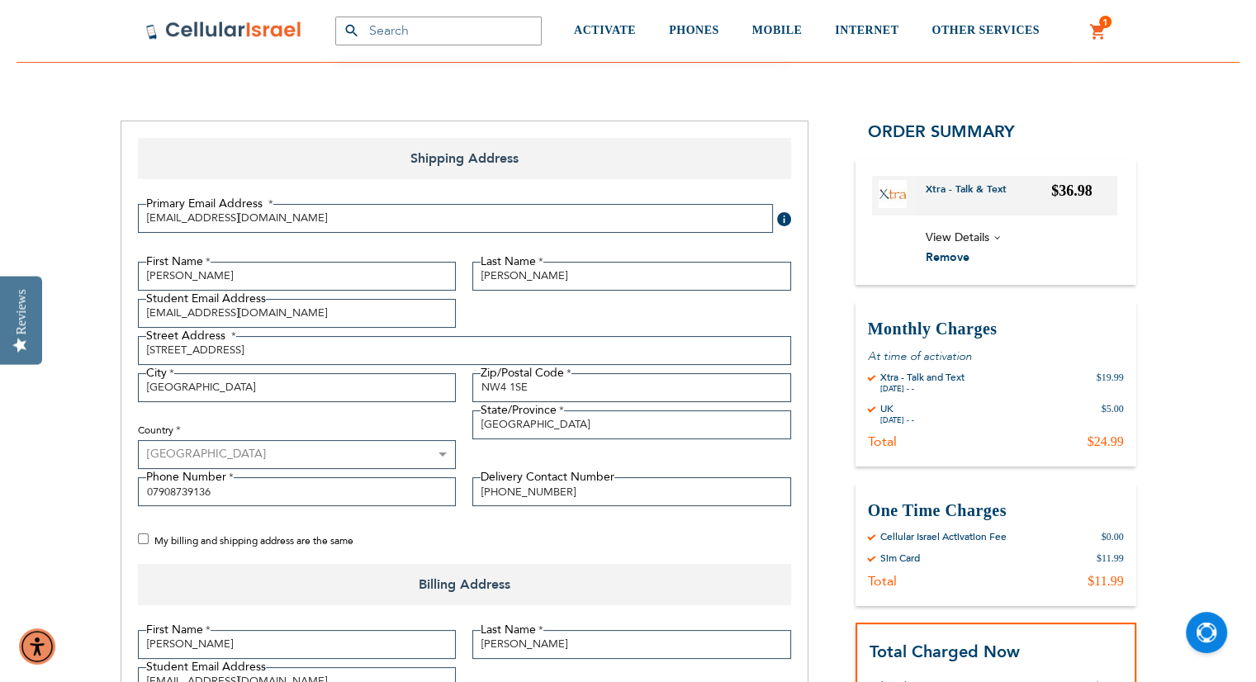
scroll to position [150, 0]
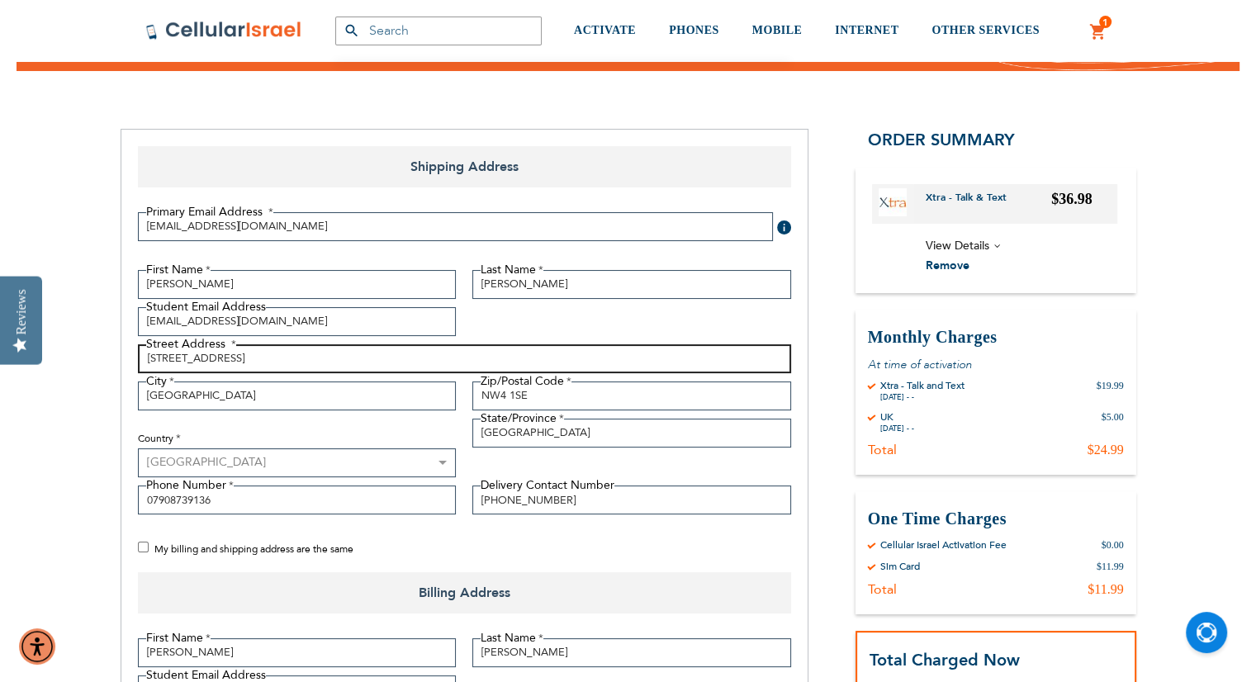
drag, startPoint x: 283, startPoint y: 349, endPoint x: 0, endPoint y: 430, distance: 294.5
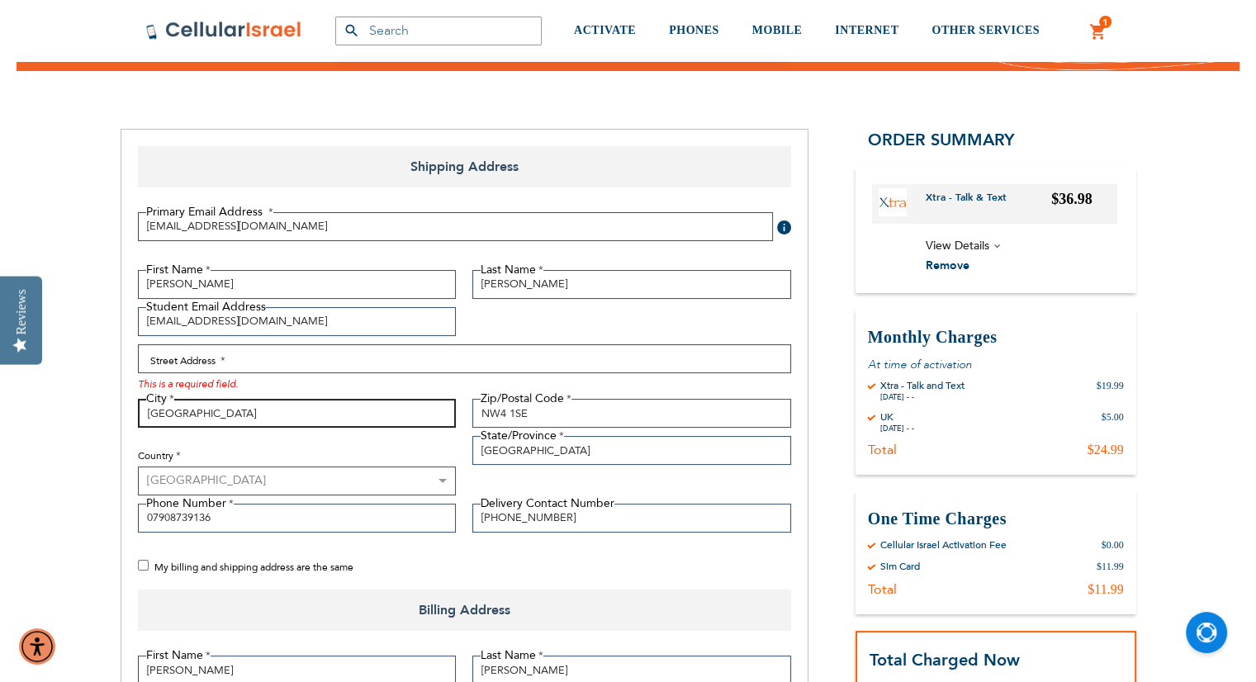
click at [201, 409] on input "[GEOGRAPHIC_DATA]" at bounding box center [297, 413] width 319 height 29
type input "L"
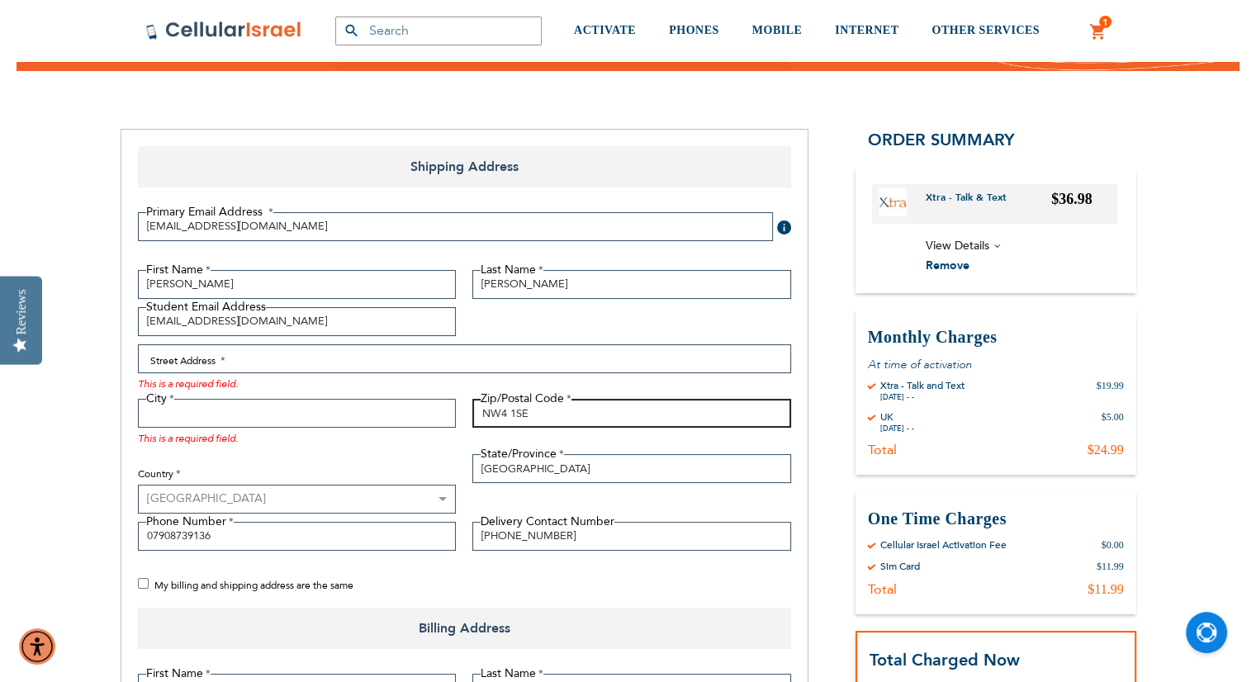
click at [561, 403] on input "NW4 1SE" at bounding box center [631, 413] width 319 height 29
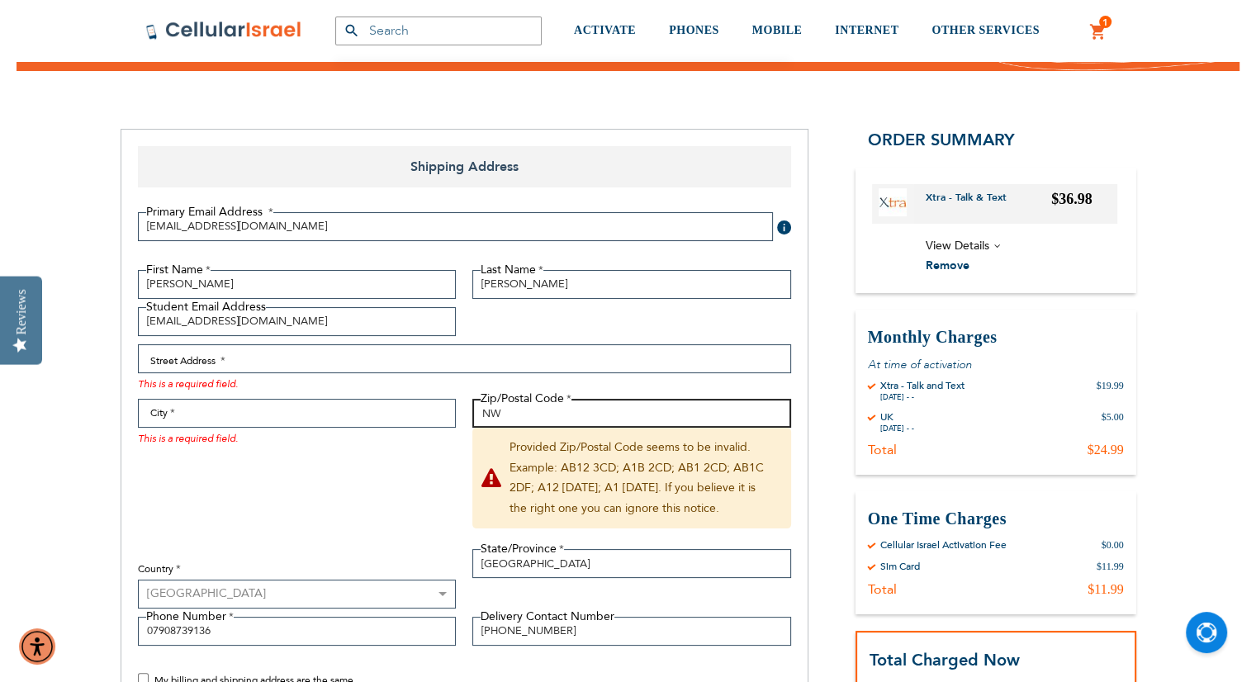
type input "N"
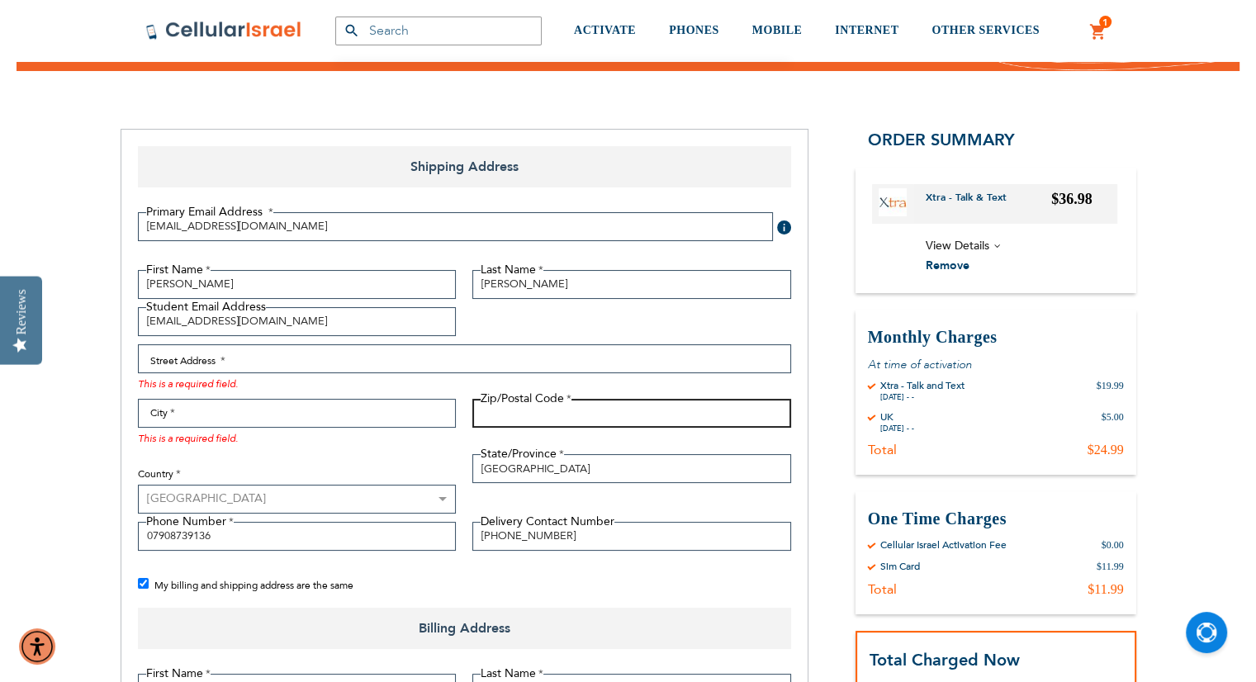
checkbox input "true"
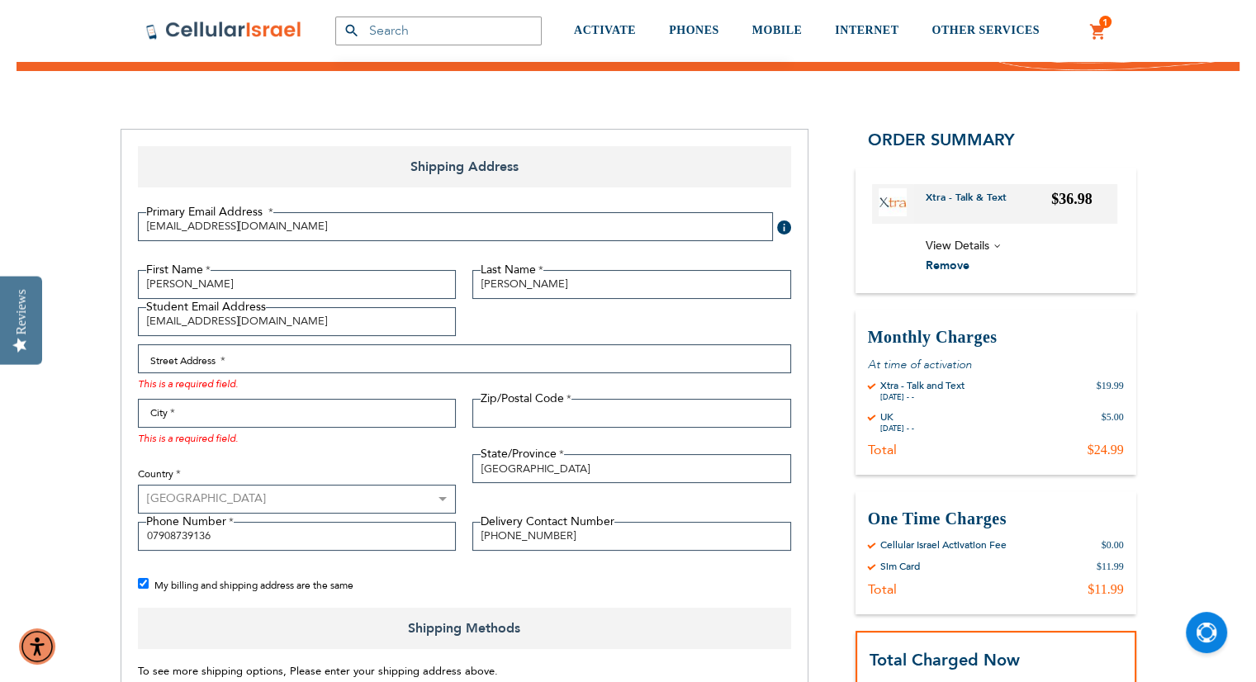
click at [274, 493] on select "[GEOGRAPHIC_DATA] [GEOGRAPHIC_DATA] [GEOGRAPHIC_DATA] [GEOGRAPHIC_DATA] [GEOGRA…" at bounding box center [297, 499] width 319 height 29
select select "IL"
click at [138, 485] on select "[GEOGRAPHIC_DATA] [GEOGRAPHIC_DATA] [GEOGRAPHIC_DATA] [GEOGRAPHIC_DATA] [GEOGRA…" at bounding box center [297, 499] width 319 height 29
click at [520, 470] on input "[GEOGRAPHIC_DATA]" at bounding box center [631, 468] width 319 height 29
type input "L"
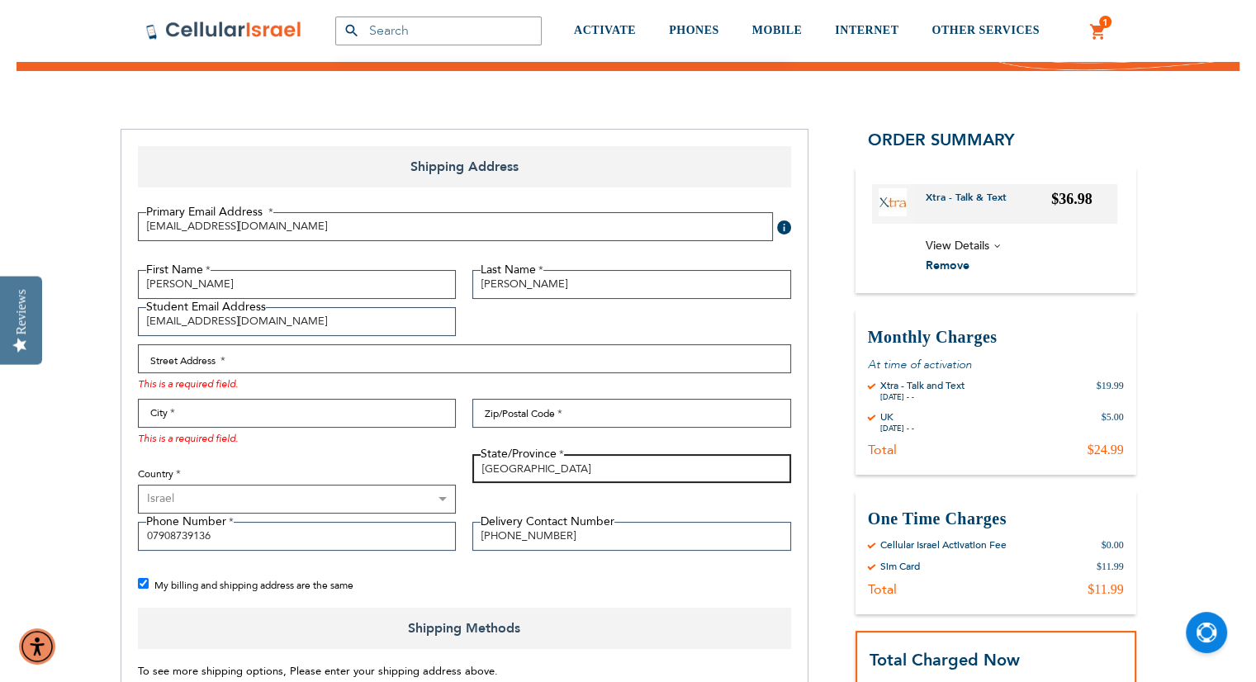
type input "[GEOGRAPHIC_DATA]"
click at [355, 440] on div "This is a required field." at bounding box center [297, 437] width 319 height 18
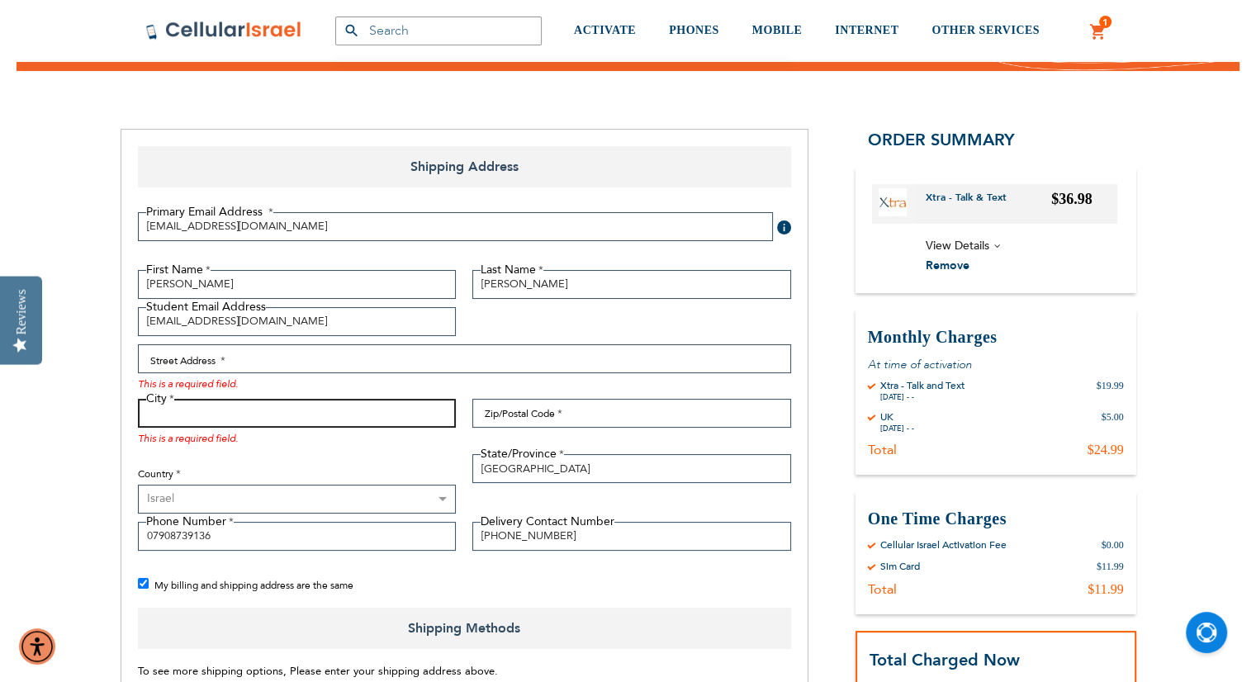
click at [337, 417] on input "City" at bounding box center [297, 413] width 319 height 29
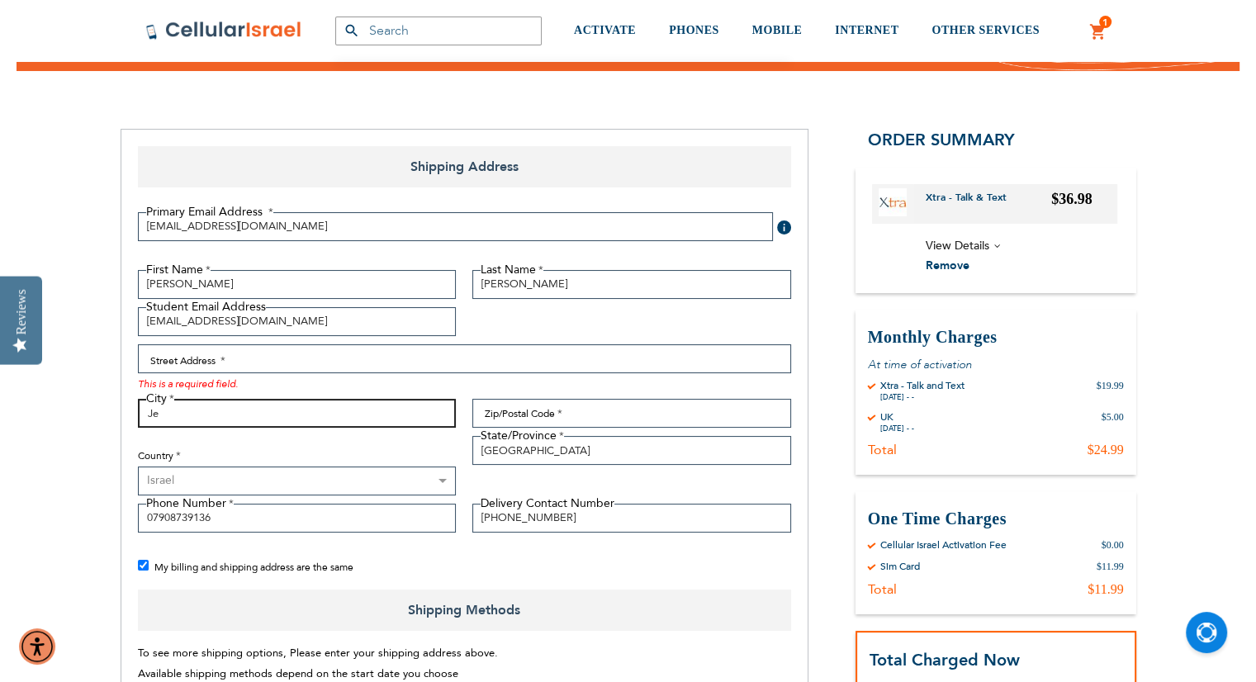
type input "J"
type input "[GEOGRAPHIC_DATA]"
click at [357, 439] on div "Country [GEOGRAPHIC_DATA] [GEOGRAPHIC_DATA] [GEOGRAPHIC_DATA] [GEOGRAPHIC_DATA]…" at bounding box center [297, 465] width 335 height 59
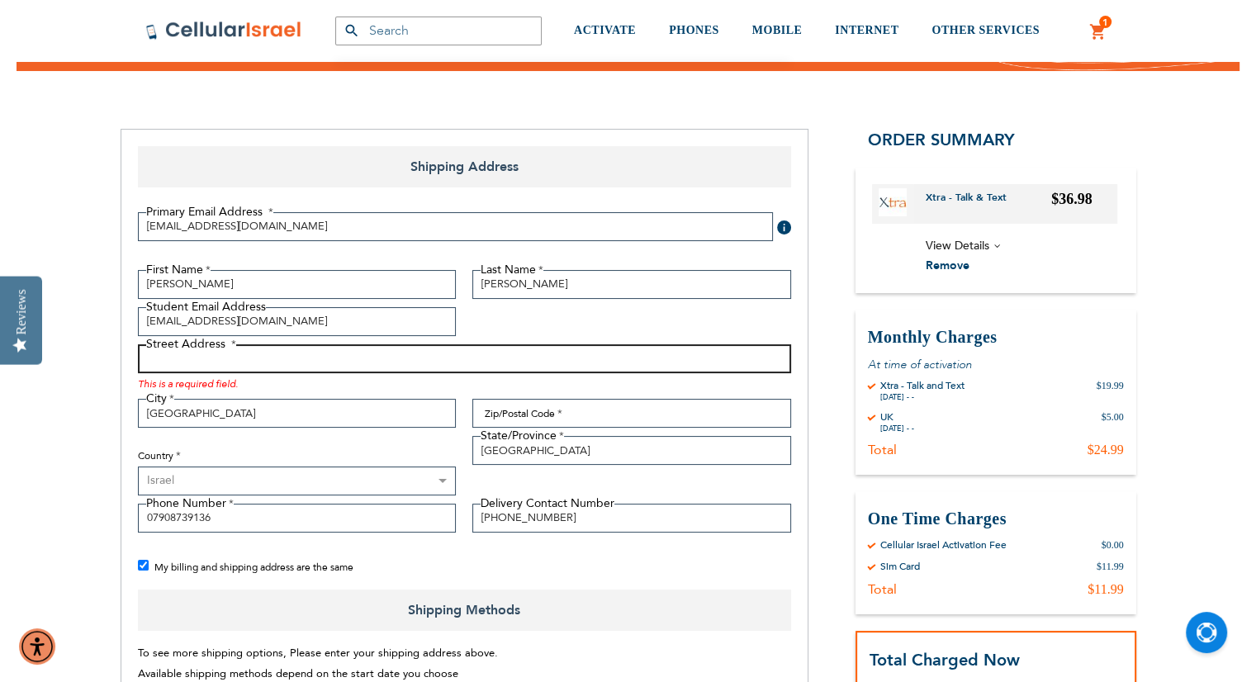
click at [324, 365] on input "Street Address: Line 1" at bounding box center [464, 358] width 653 height 29
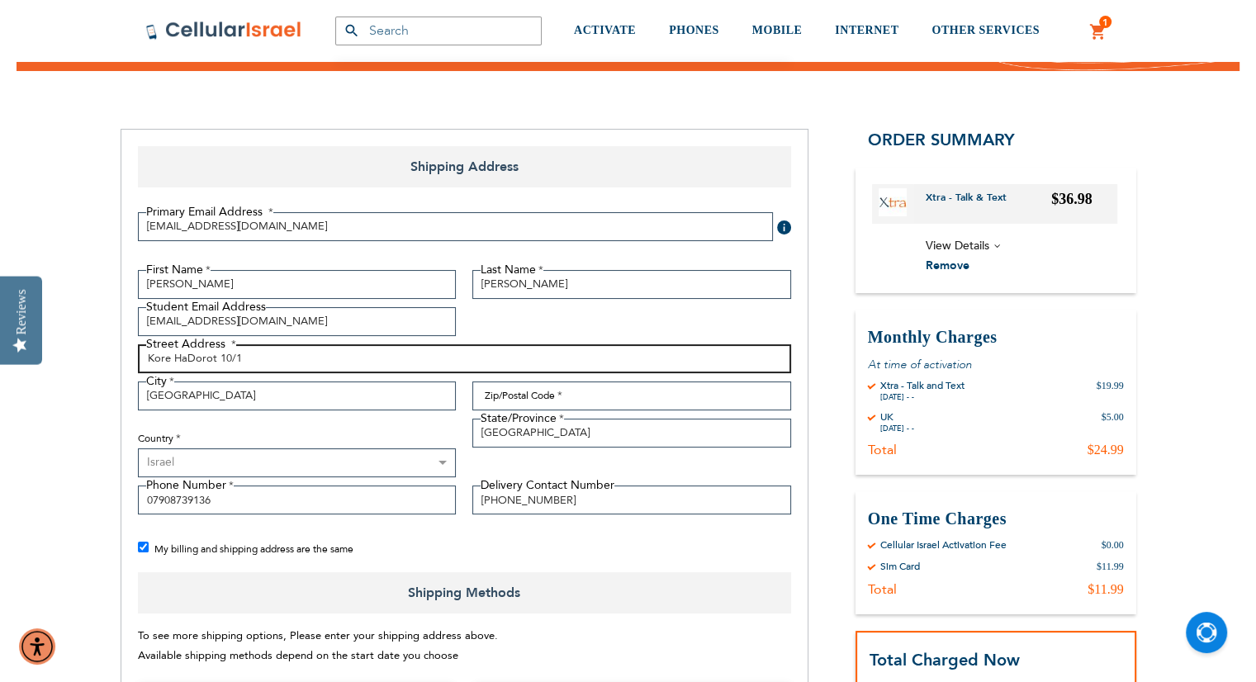
type input "Kore HaDorot 10/1"
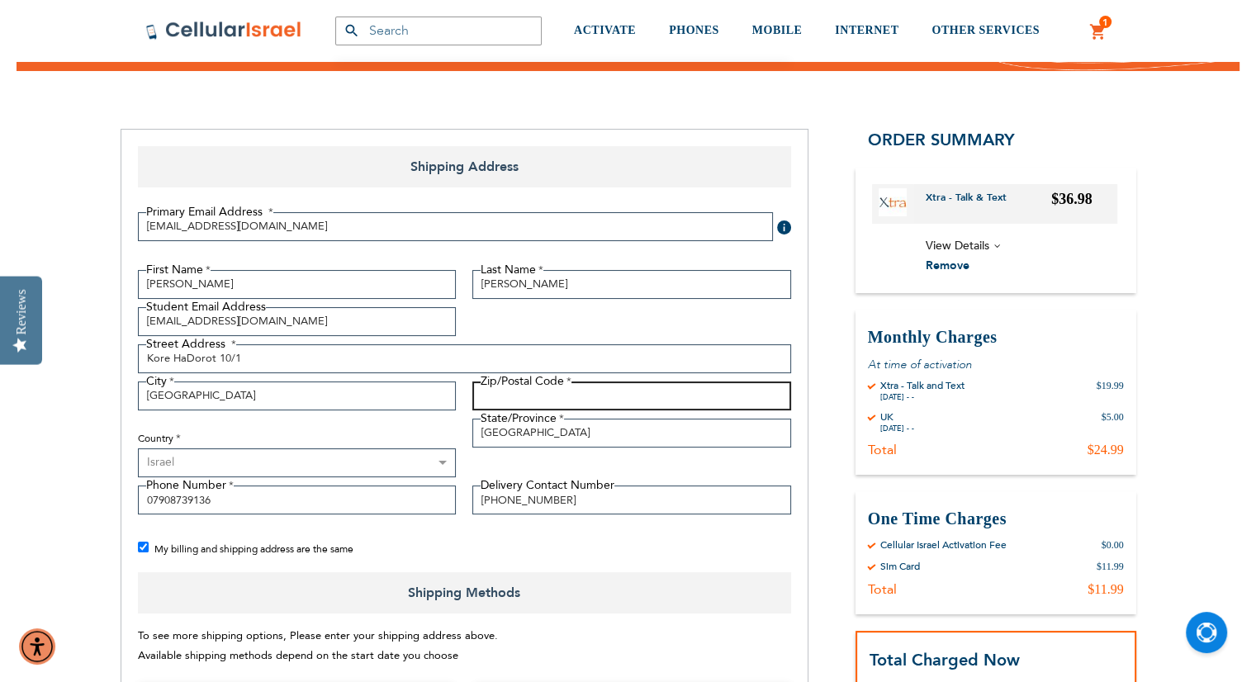
click at [566, 382] on input "Zip/Postal Code" at bounding box center [631, 395] width 319 height 29
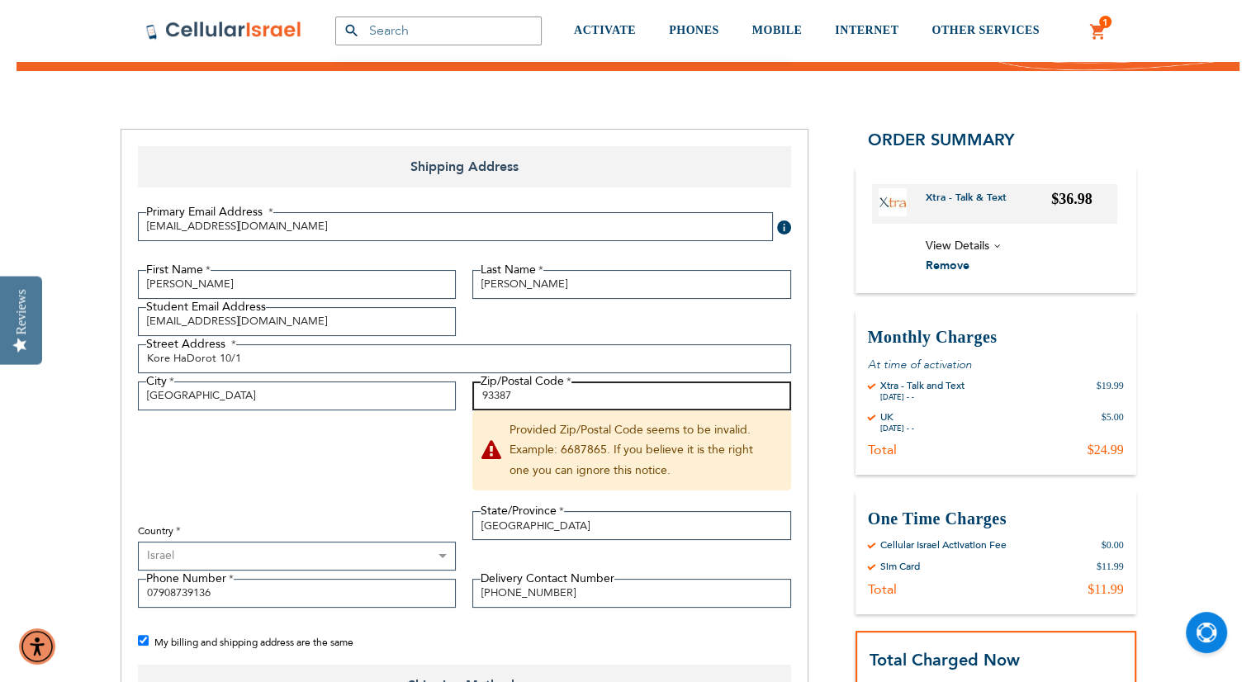
type input "93387"
click at [429, 471] on div "First Name [PERSON_NAME] Name [PERSON_NAME] Student Email Address [EMAIL_ADDRES…" at bounding box center [465, 443] width 670 height 346
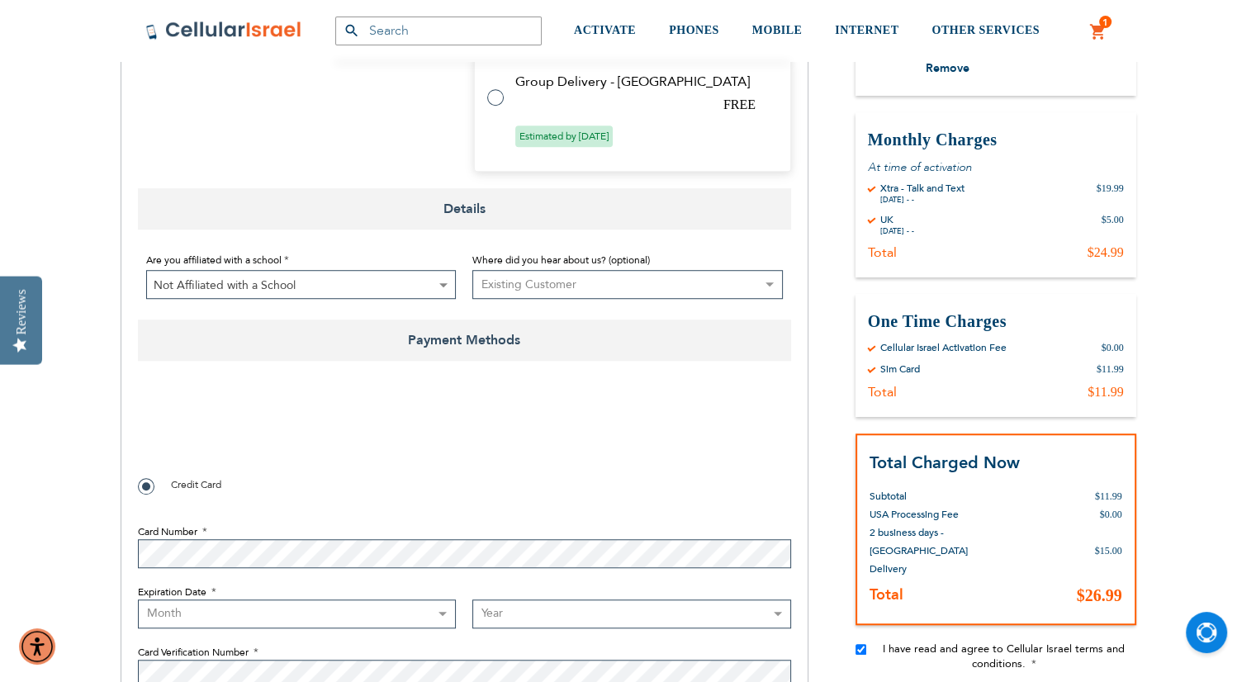
scroll to position [1207, 0]
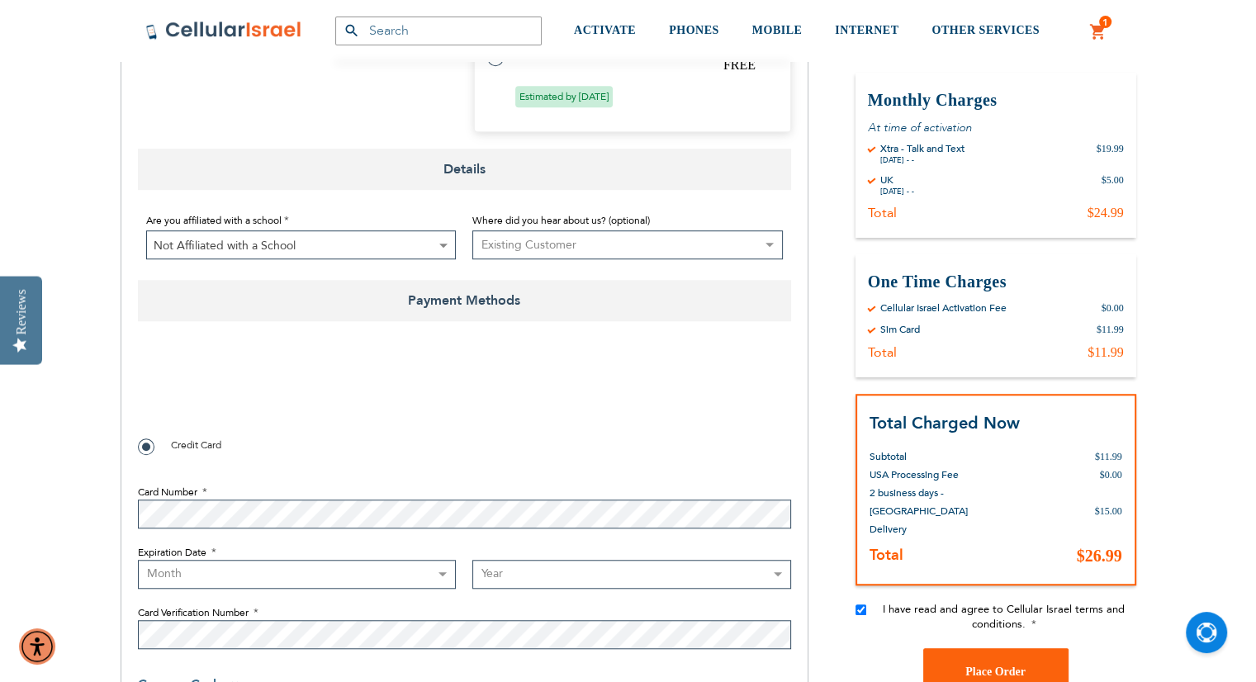
checkbox input "true"
click at [193, 578] on select "Month [DATE] - [DATE] - [DATE] - [DATE] - [DATE] - [DATE] - [DATE] - [DATE] - […" at bounding box center [297, 574] width 319 height 29
select select "8"
click at [138, 560] on select "Month [DATE] - [DATE] - [DATE] - [DATE] - [DATE] - [DATE] - [DATE] - [DATE] - […" at bounding box center [297, 574] width 319 height 29
click at [533, 578] on select "Year [DATE] 2026 2027 2028 2029 2030 2031 2032 2033 2034 2035 2036 2037 2038 20…" at bounding box center [631, 574] width 319 height 29
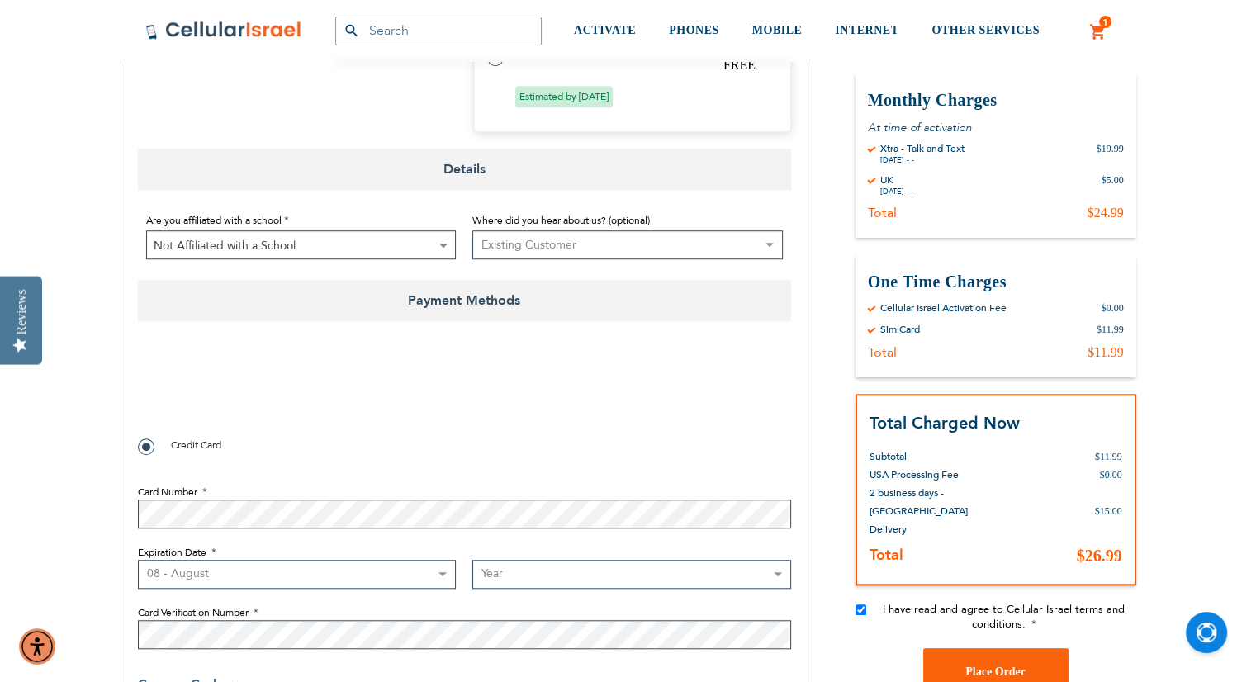
select select "2027"
click at [472, 560] on select "Year [DATE] 2026 2027 2028 2029 2030 2031 2032 2033 2034 2035 2036 2037 2038 20…" at bounding box center [631, 574] width 319 height 29
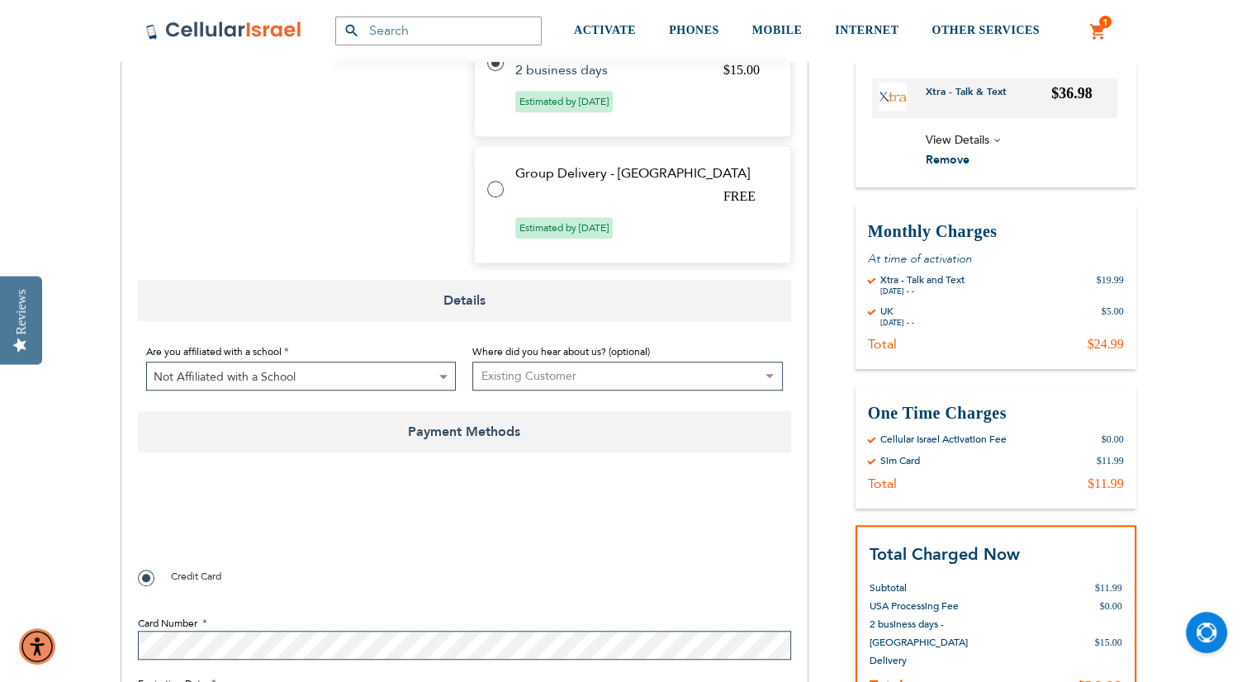
scroll to position [1068, 0]
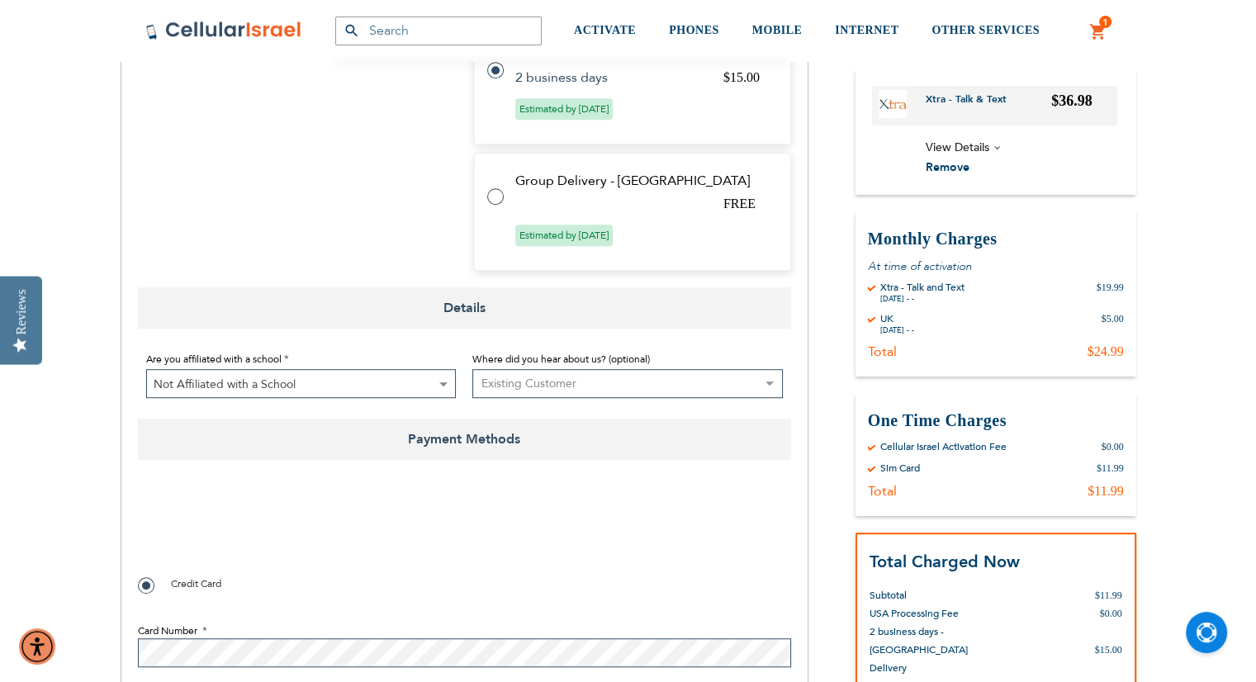
checkbox input "false"
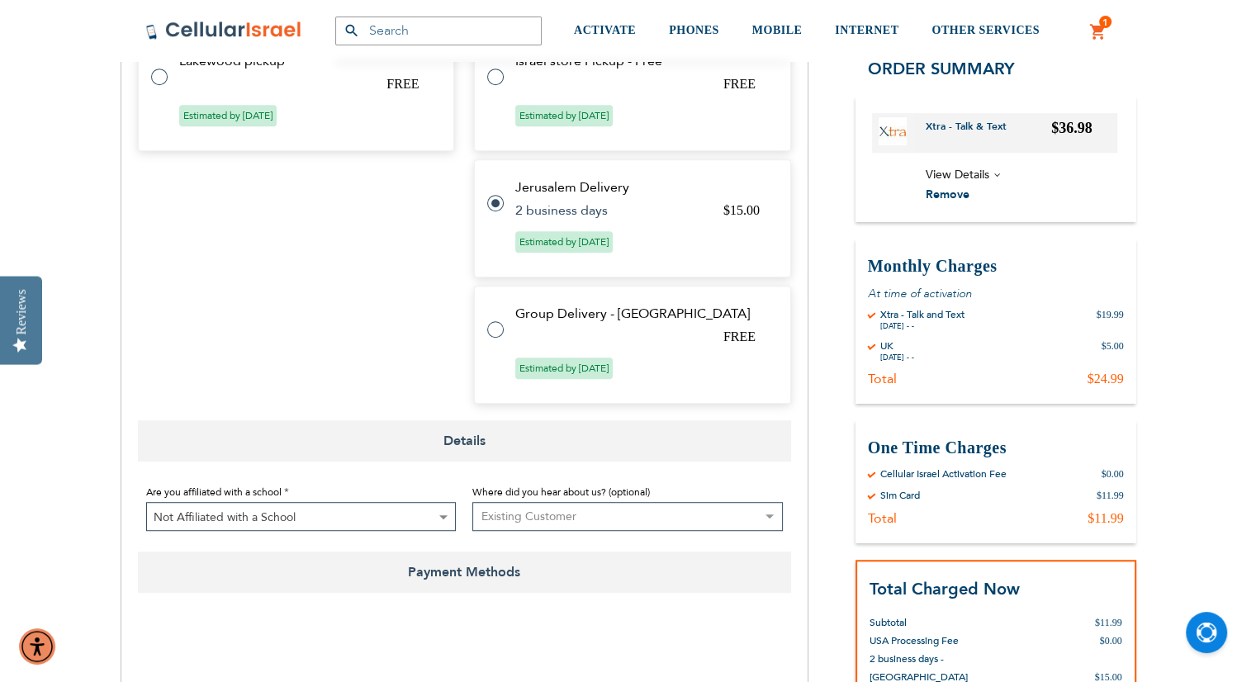
scroll to position [915, 0]
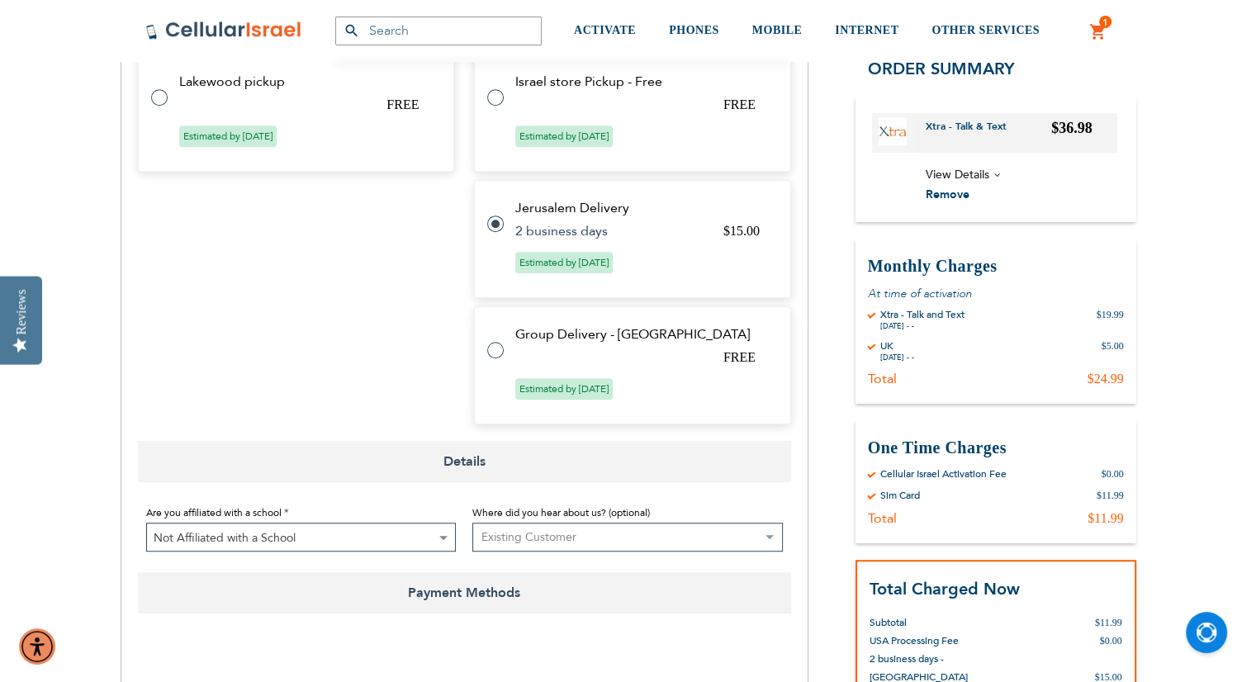
click at [981, 171] on span "View Details" at bounding box center [958, 175] width 64 height 16
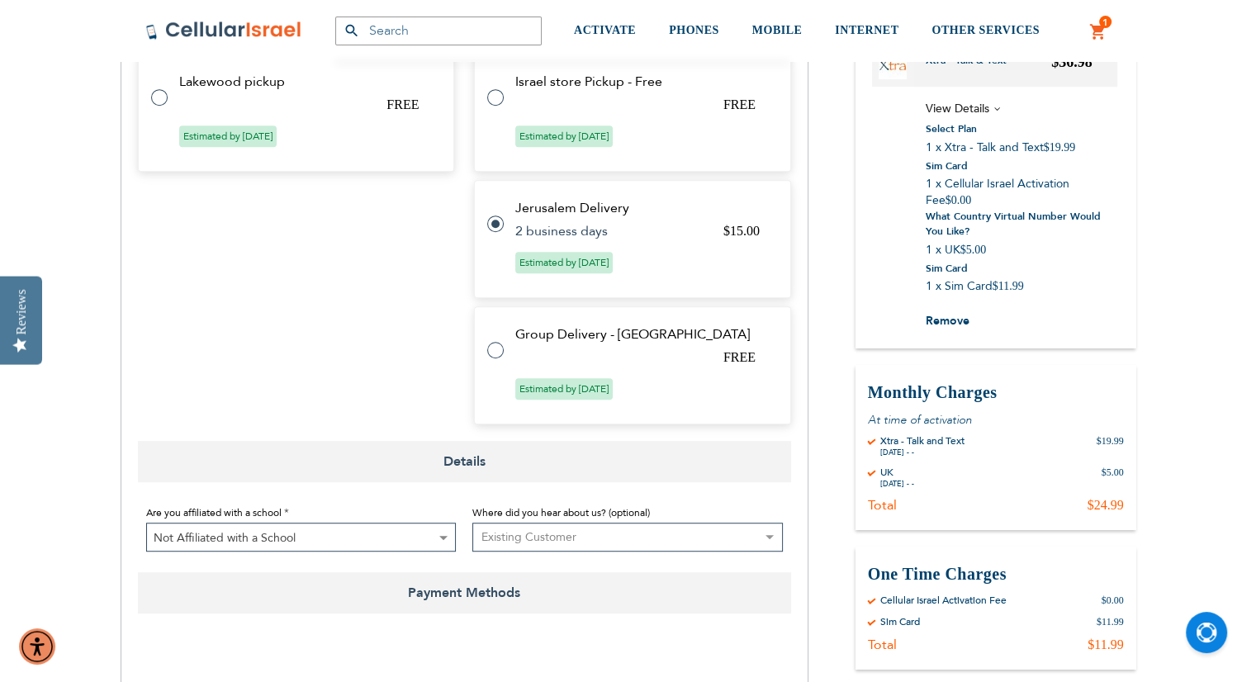
drag, startPoint x: 1254, startPoint y: 287, endPoint x: 1257, endPoint y: 353, distance: 66.9
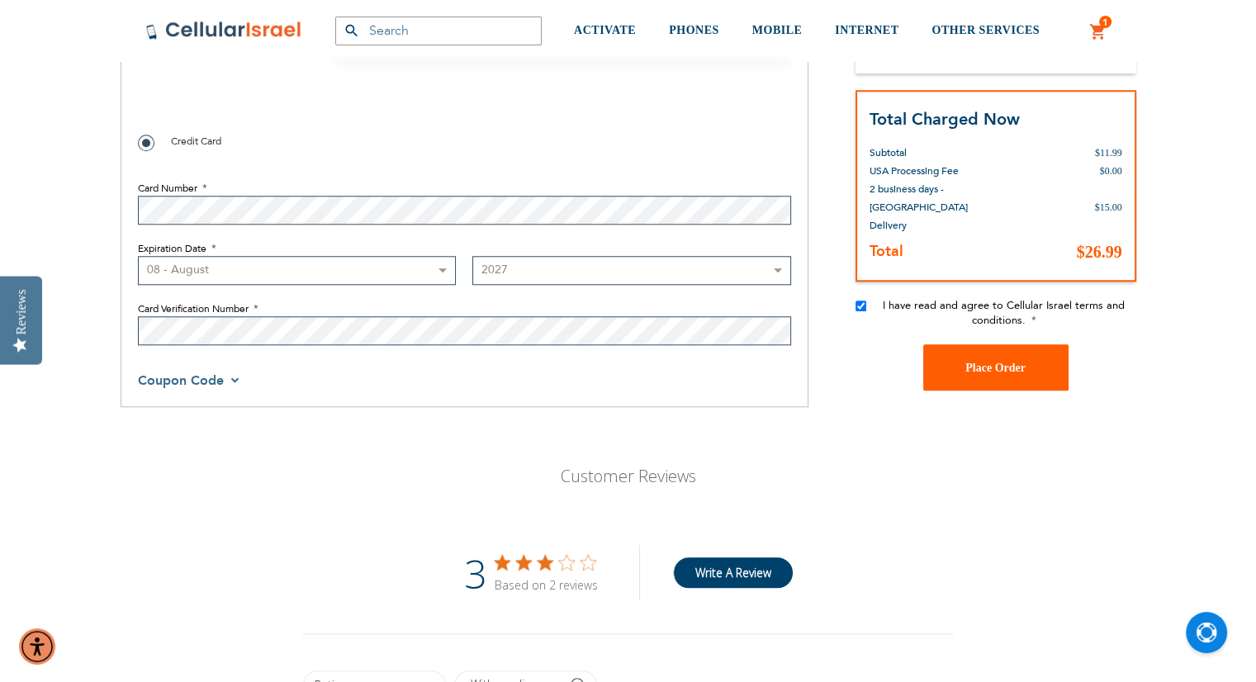
click at [1002, 371] on span "Place Order" at bounding box center [995, 367] width 60 height 12
